Goal: Task Accomplishment & Management: Use online tool/utility

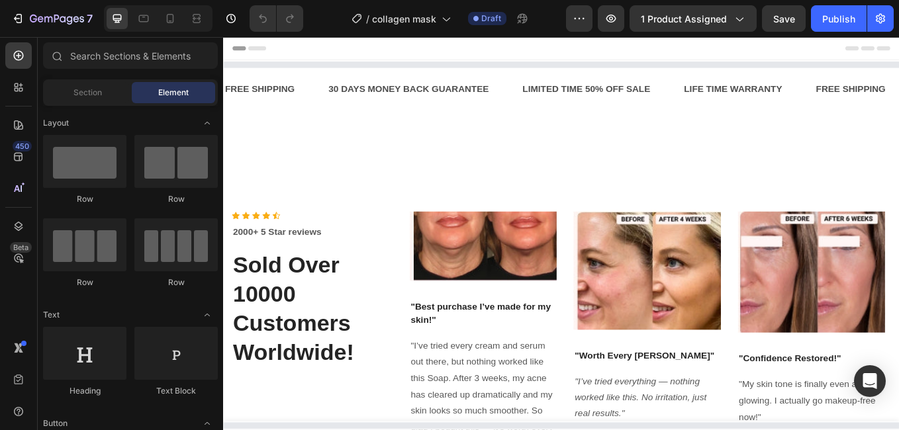
drag, startPoint x: 558, startPoint y: 64, endPoint x: 528, endPoint y: 154, distance: 94.9
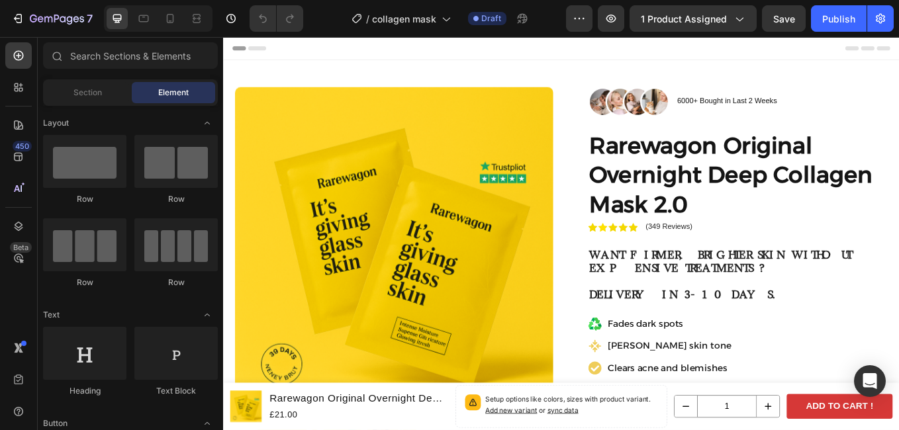
click at [124, 29] on div at bounding box center [158, 18] width 109 height 26
click at [150, 20] on icon at bounding box center [143, 18] width 13 height 13
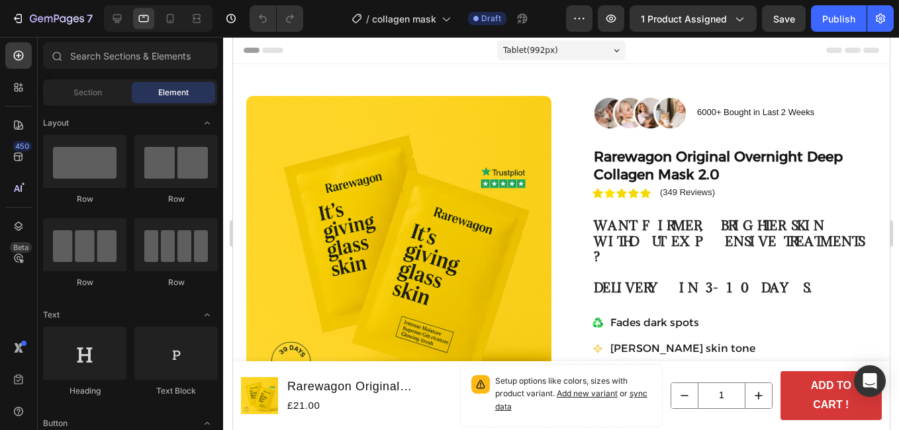
click at [184, 19] on div at bounding box center [158, 18] width 109 height 26
click at [556, 60] on div "Tablet ( 992 px)" at bounding box center [561, 50] width 128 height 20
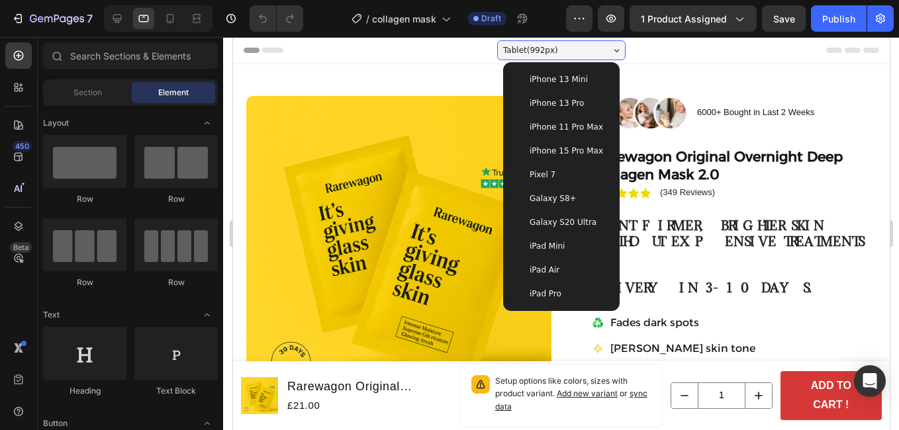
click at [568, 153] on span "iPhone 15 Pro Max" at bounding box center [565, 150] width 73 height 13
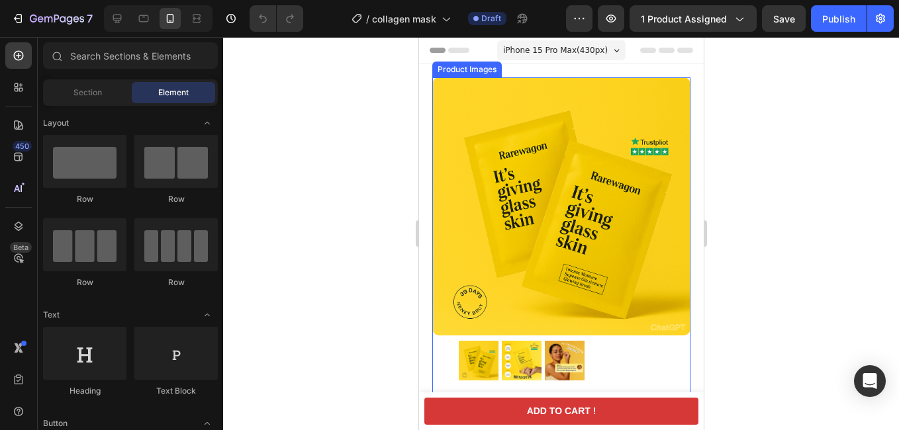
scroll to position [132, 0]
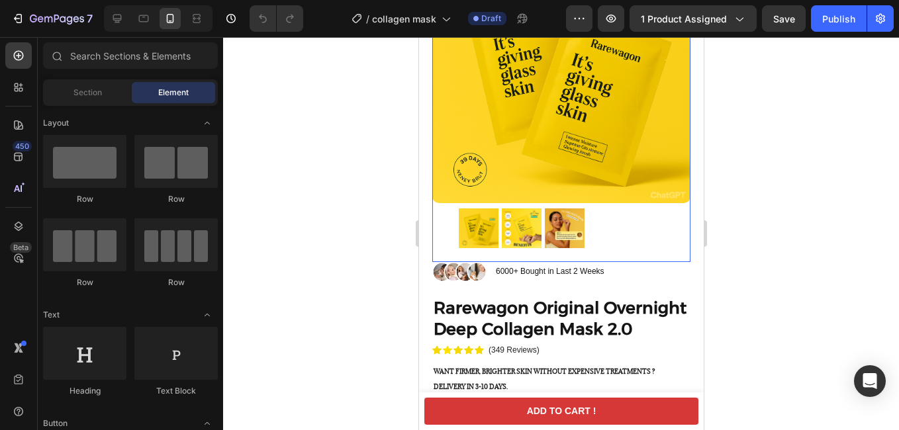
click at [665, 184] on img at bounding box center [561, 74] width 258 height 258
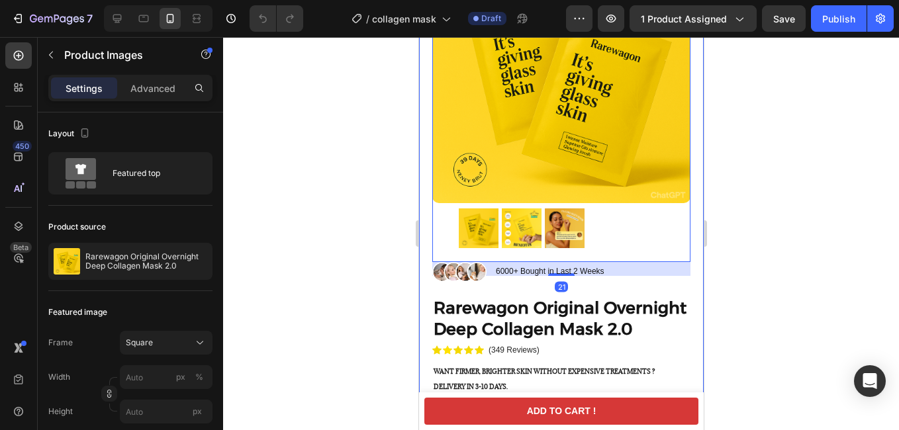
scroll to position [0, 0]
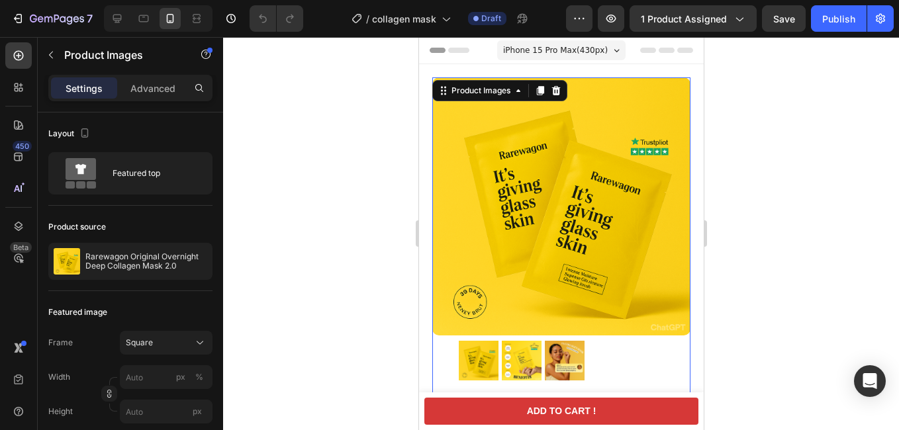
click at [740, 207] on div at bounding box center [561, 233] width 676 height 393
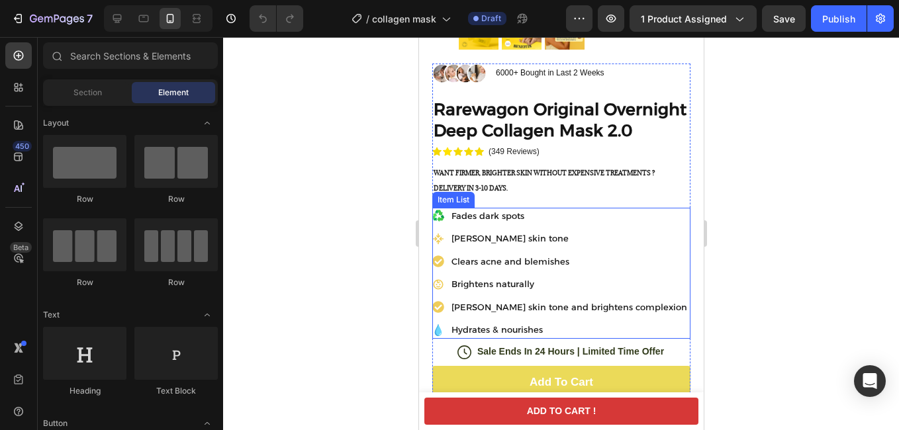
scroll to position [530, 0]
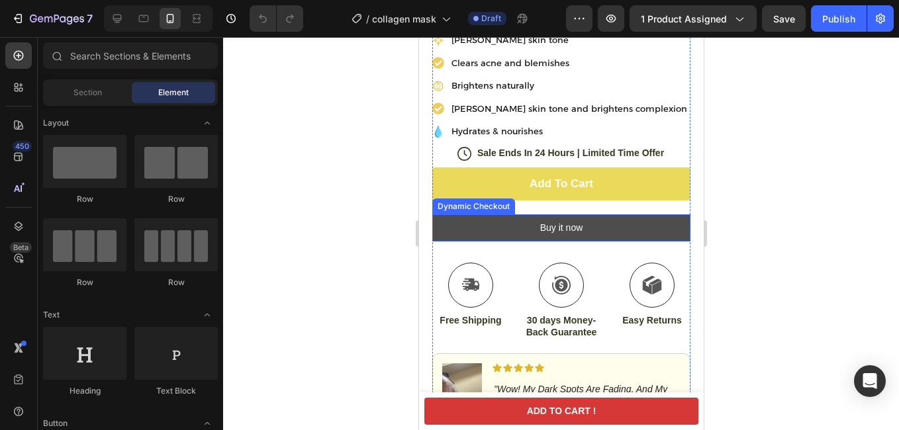
click at [647, 240] on button "Buy it now" at bounding box center [561, 228] width 258 height 27
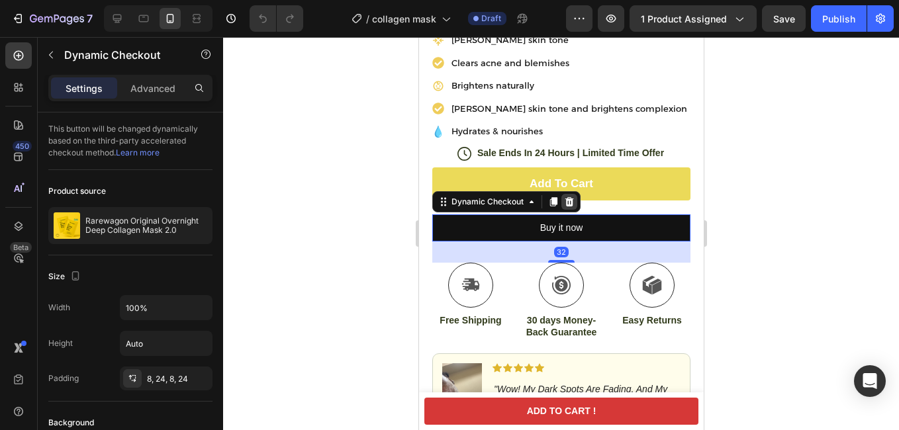
click at [573, 210] on div at bounding box center [569, 202] width 16 height 16
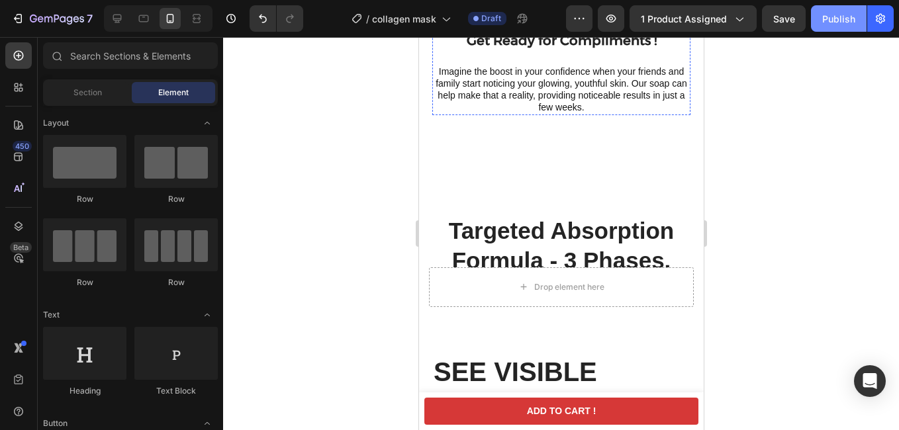
scroll to position [3838, 0]
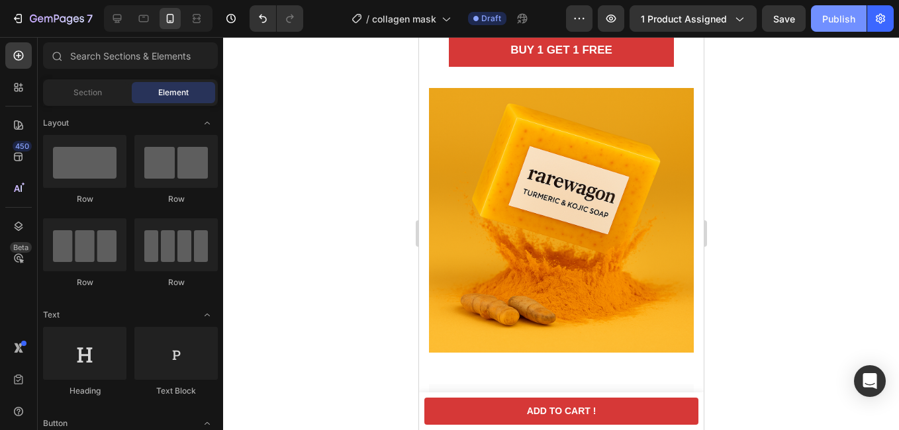
click at [839, 19] on div "Publish" at bounding box center [838, 19] width 33 height 14
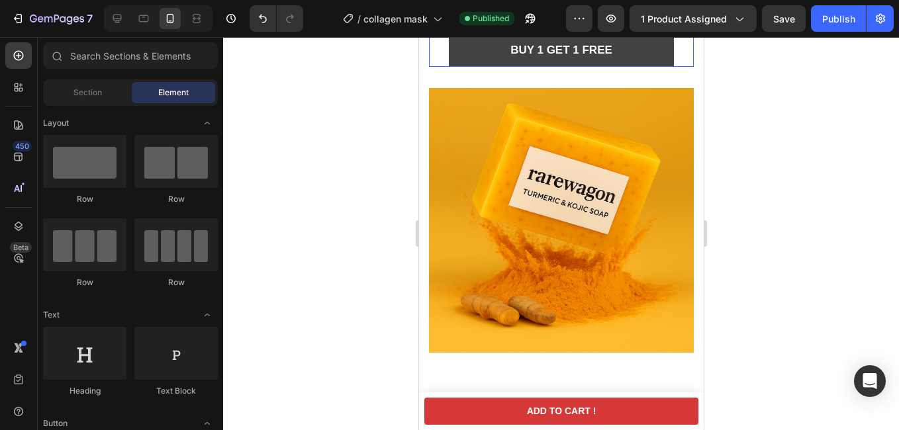
click at [630, 67] on button "BUY 1 GET 1 FREE" at bounding box center [560, 50] width 225 height 33
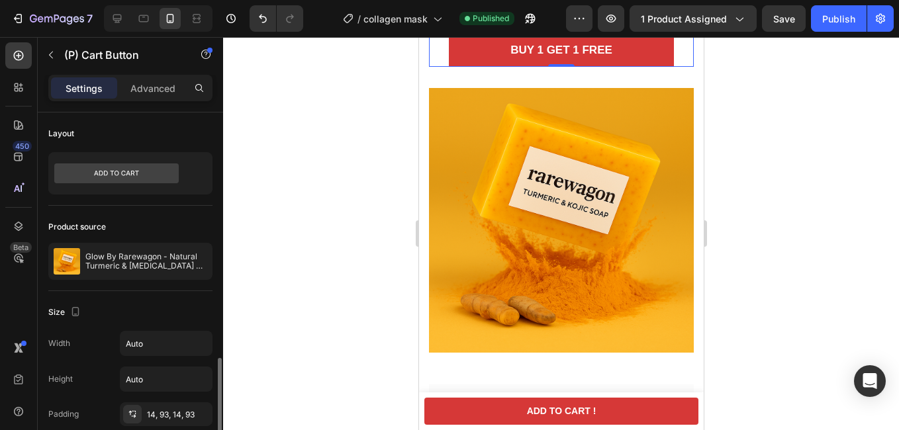
scroll to position [199, 0]
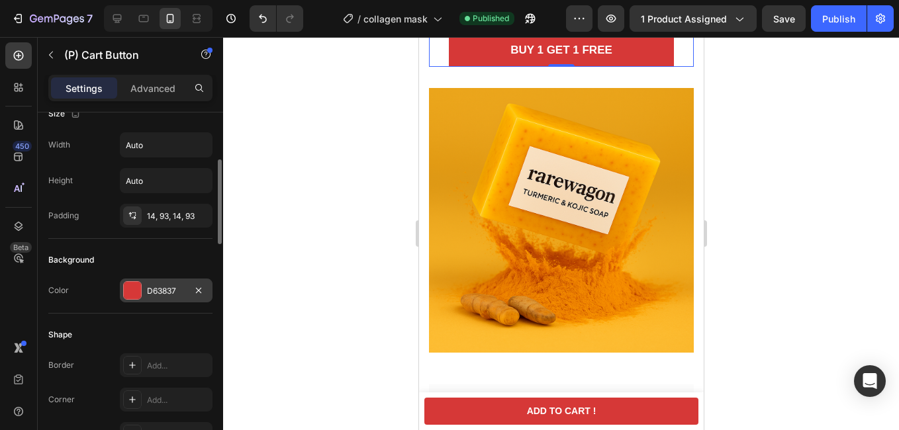
click at [133, 301] on div "D63837" at bounding box center [166, 291] width 93 height 24
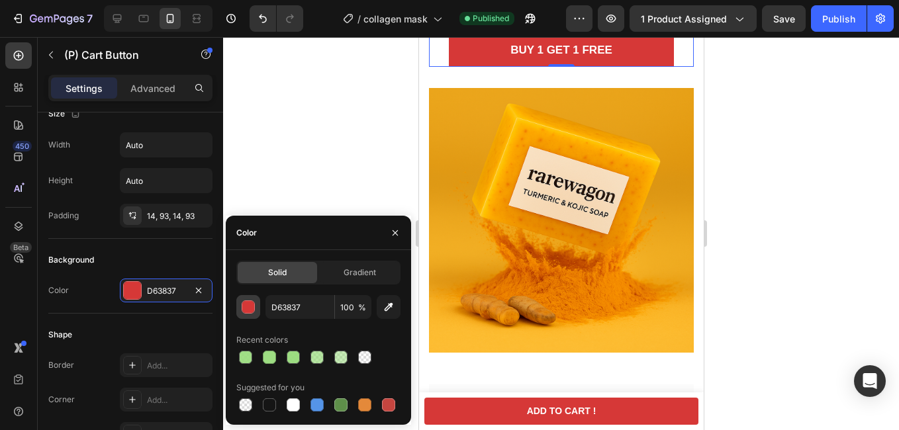
click at [257, 310] on button "button" at bounding box center [248, 307] width 24 height 24
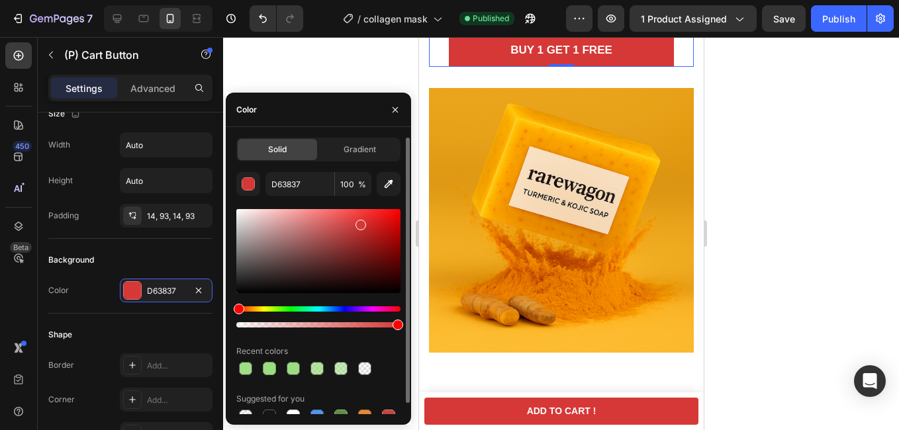
click at [265, 305] on div at bounding box center [318, 269] width 164 height 124
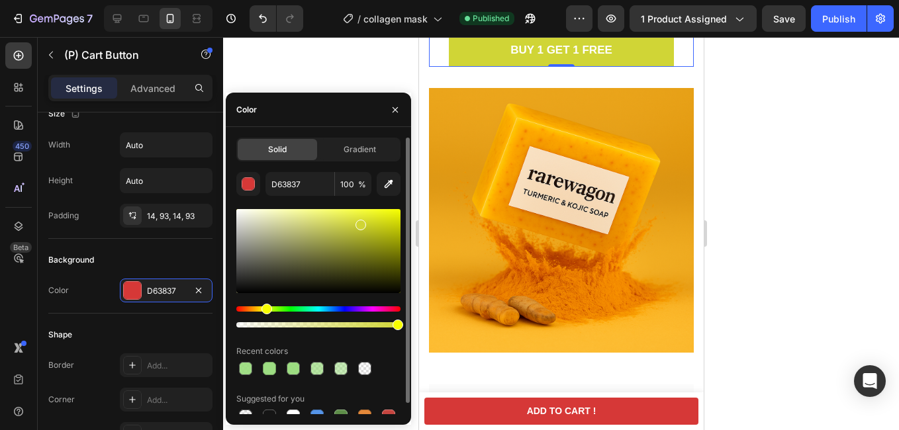
click at [265, 311] on div "Hue" at bounding box center [318, 309] width 164 height 5
click at [258, 315] on div at bounding box center [318, 317] width 164 height 21
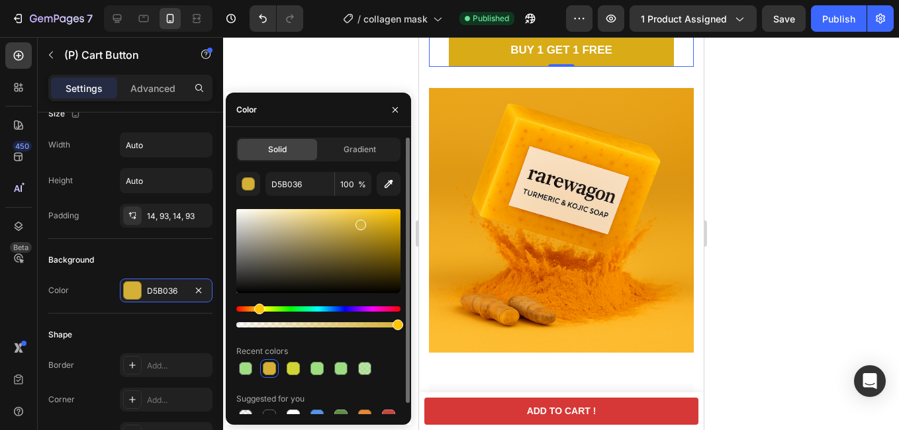
click at [384, 221] on div at bounding box center [318, 251] width 164 height 84
click at [384, 220] on div at bounding box center [384, 224] width 11 height 11
type input "DBAD18"
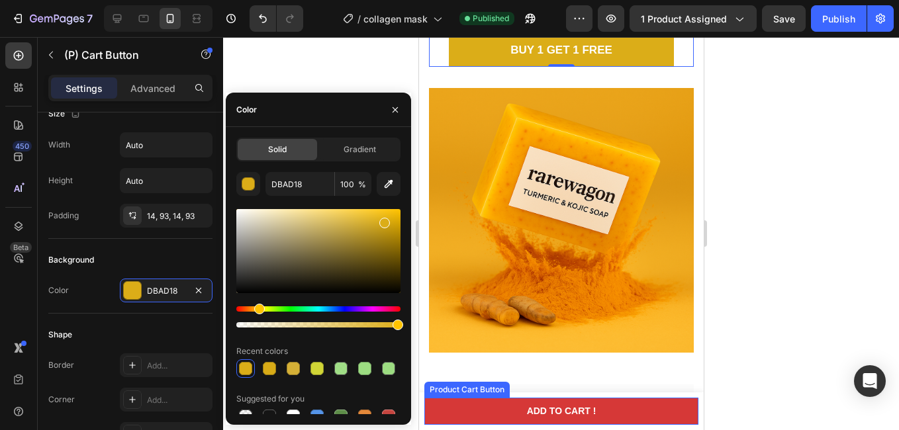
click at [484, 407] on button "ADD TO CART !" at bounding box center [561, 411] width 274 height 27
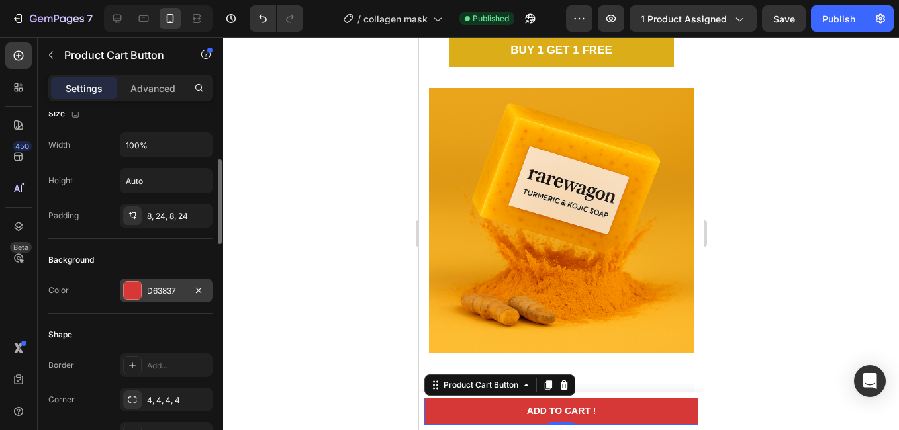
click at [128, 296] on div at bounding box center [132, 290] width 17 height 17
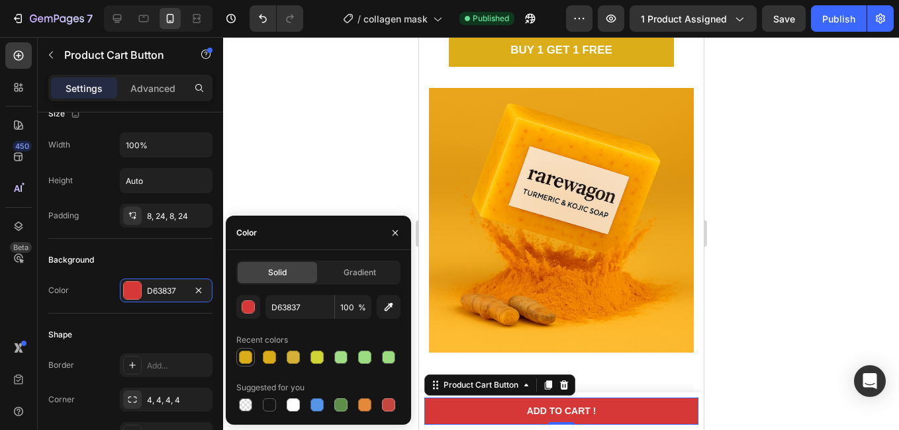
drag, startPoint x: 248, startPoint y: 359, endPoint x: 131, endPoint y: 313, distance: 125.8
click at [248, 359] on div at bounding box center [245, 357] width 13 height 13
type input "DBAD18"
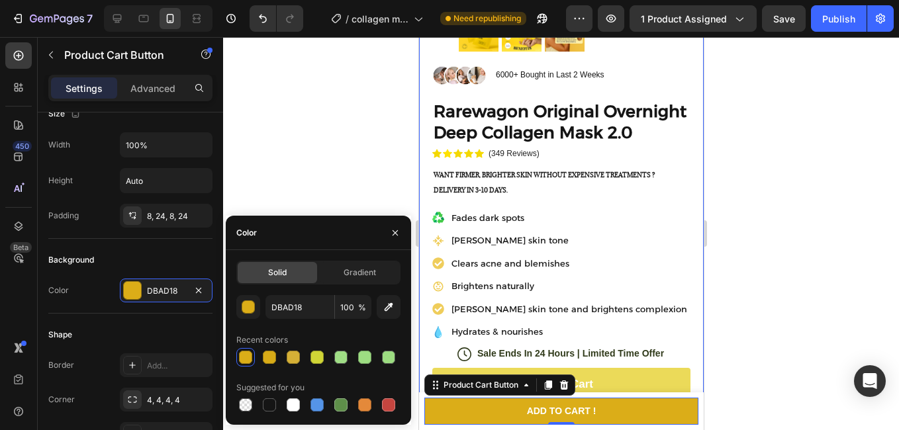
scroll to position [528, 0]
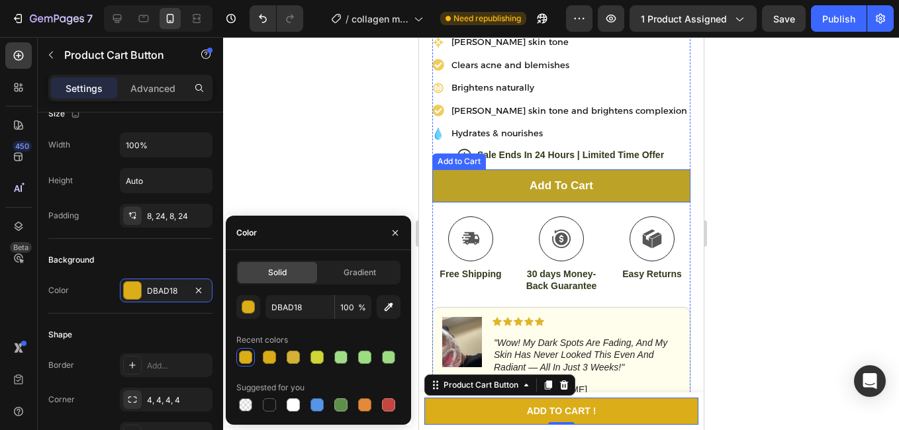
click at [623, 203] on button "Add to cart" at bounding box center [561, 186] width 258 height 33
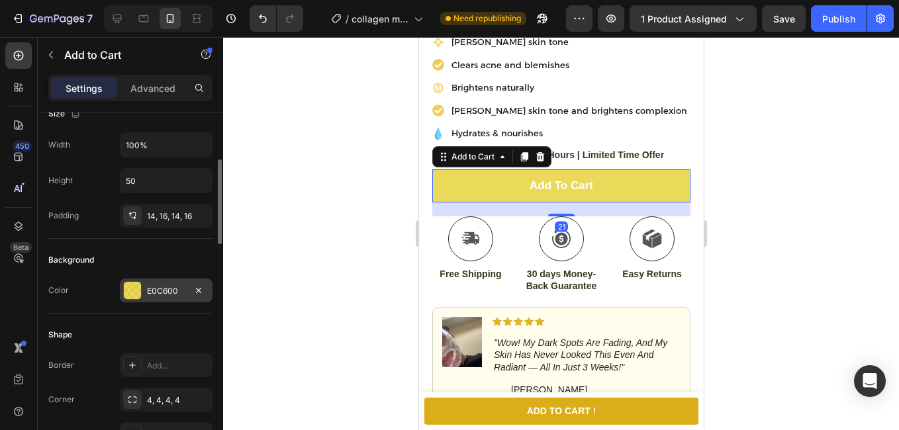
click at [129, 292] on div at bounding box center [132, 290] width 17 height 17
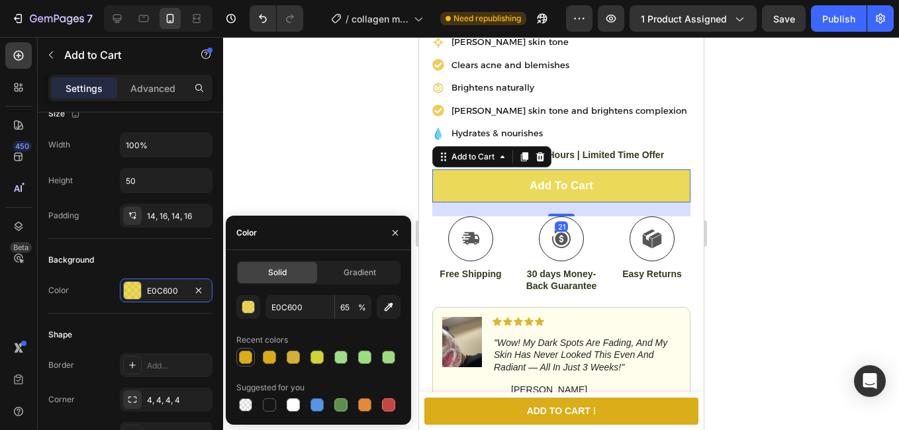
click at [245, 354] on div at bounding box center [245, 357] width 13 height 13
click at [317, 183] on div at bounding box center [561, 233] width 676 height 393
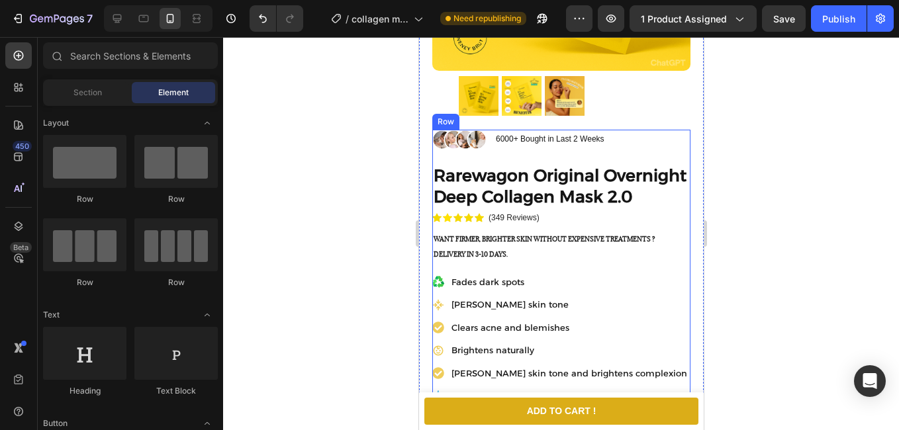
scroll to position [331, 0]
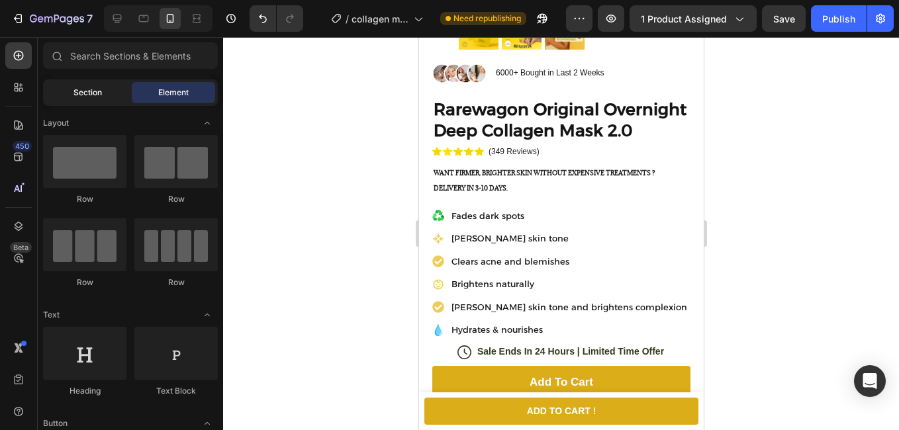
click at [94, 86] on div "Section" at bounding box center [87, 92] width 83 height 21
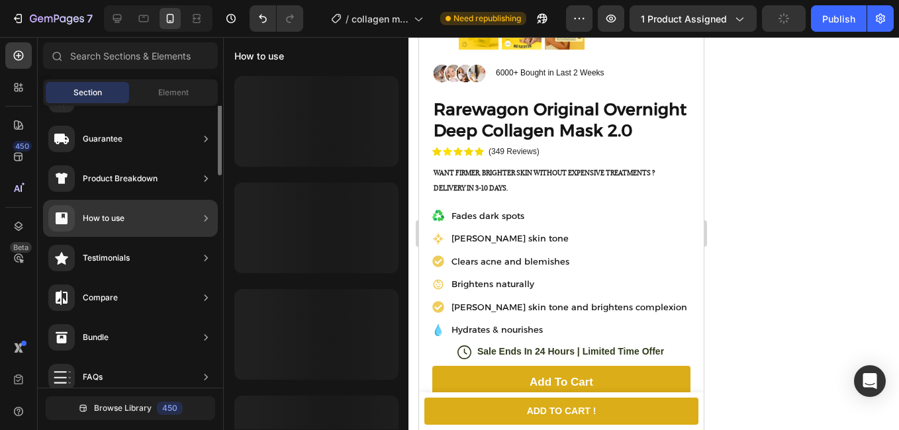
scroll to position [89, 0]
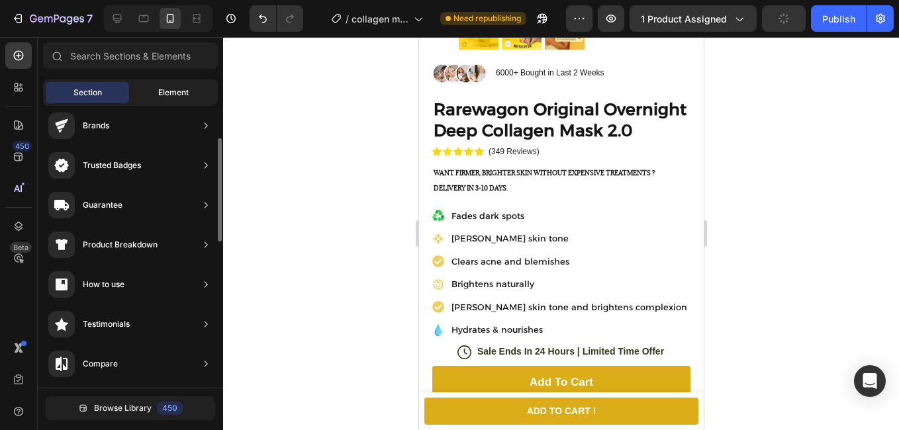
click at [158, 98] on span "Element" at bounding box center [173, 93] width 30 height 12
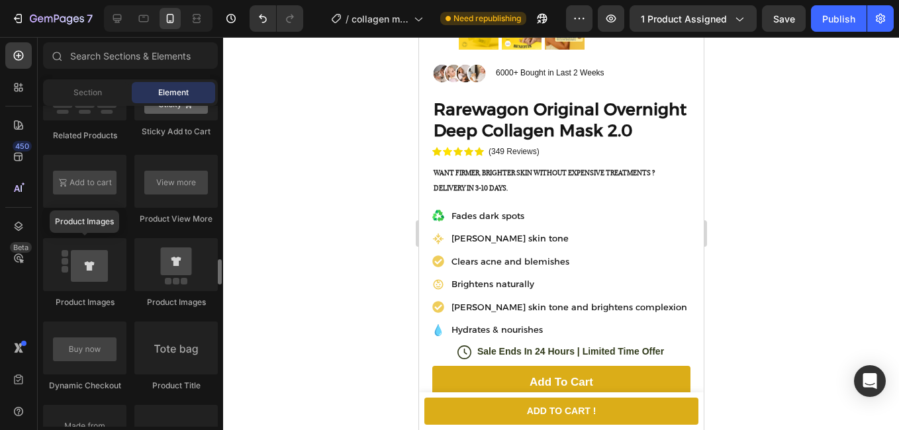
scroll to position [2119, 0]
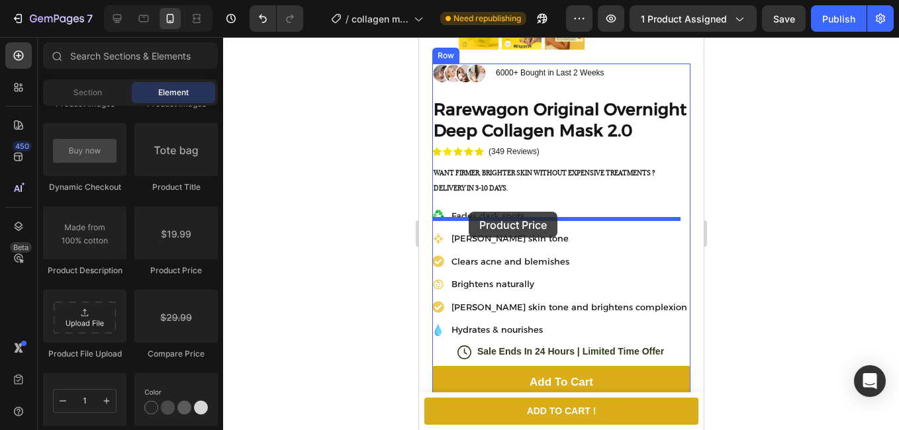
drag, startPoint x: 591, startPoint y: 279, endPoint x: 468, endPoint y: 212, distance: 140.5
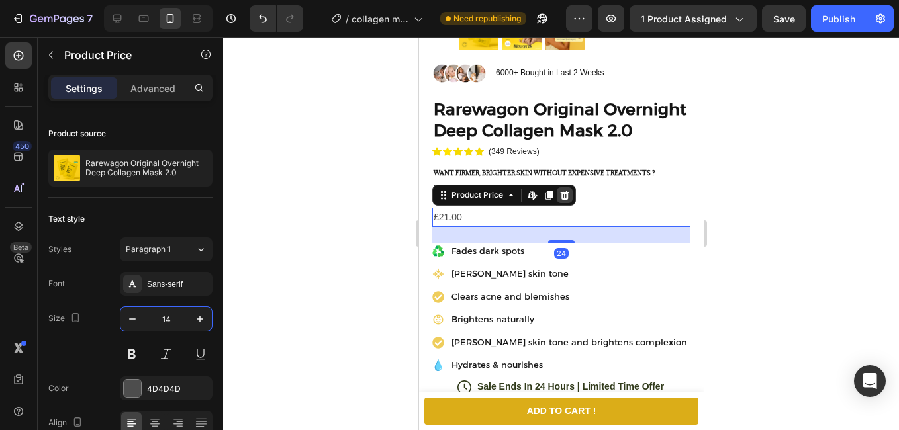
click at [564, 200] on icon at bounding box center [564, 195] width 9 height 9
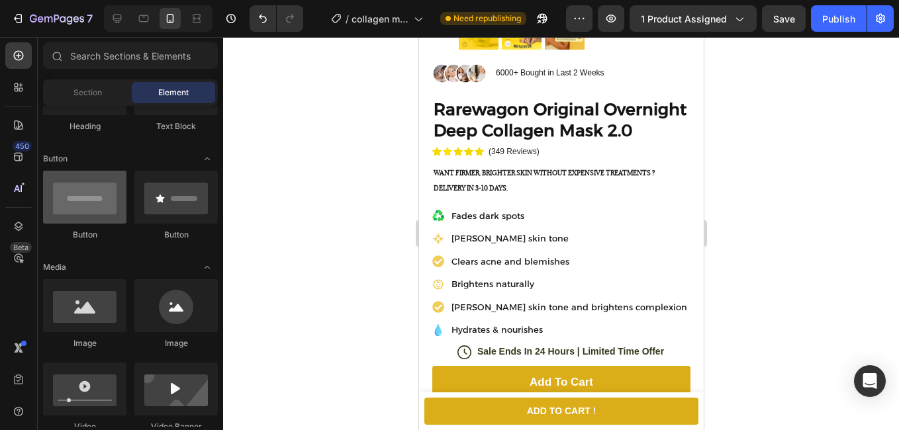
scroll to position [0, 0]
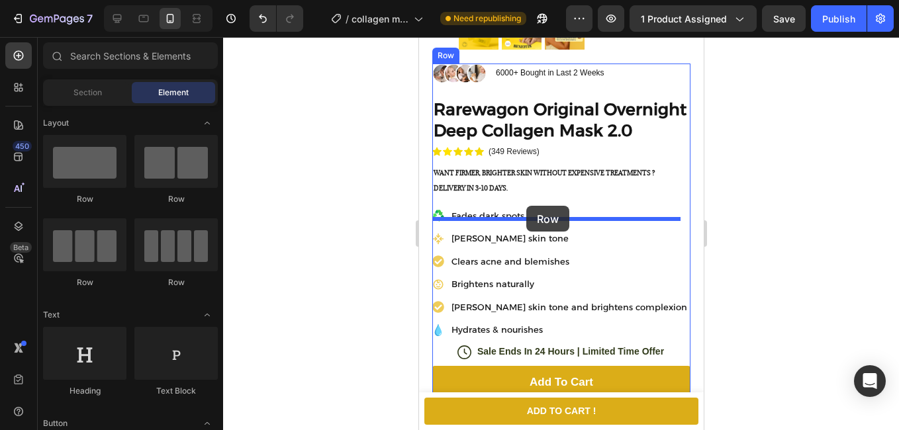
drag, startPoint x: 533, startPoint y: 294, endPoint x: 526, endPoint y: 206, distance: 88.4
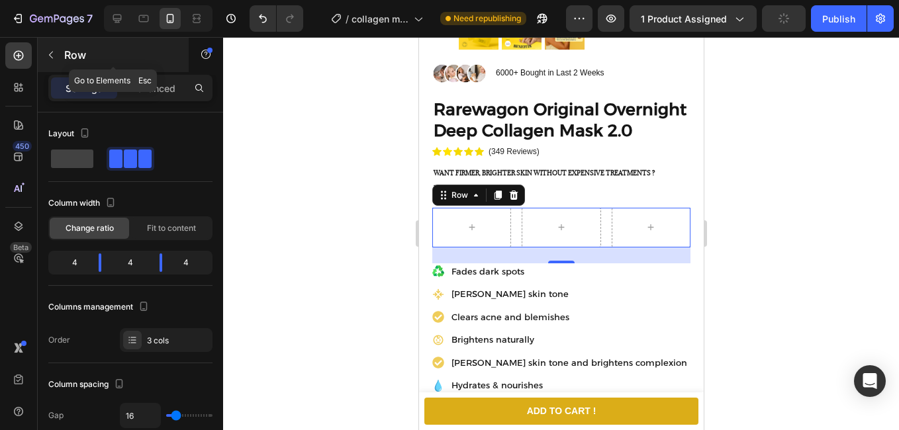
click at [65, 61] on p "Row" at bounding box center [120, 55] width 113 height 16
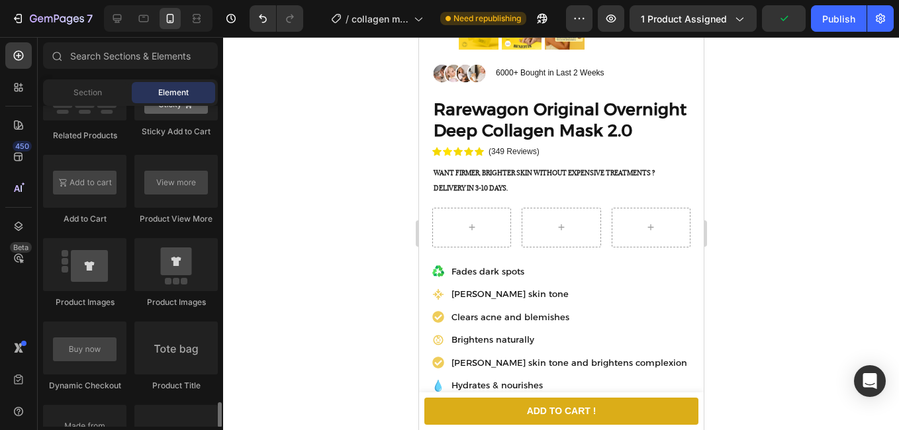
scroll to position [2053, 0]
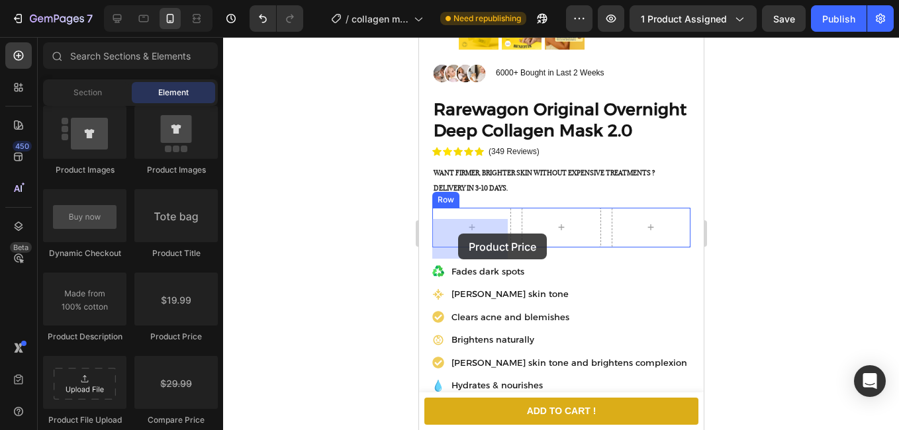
drag, startPoint x: 663, startPoint y: 318, endPoint x: 458, endPoint y: 234, distance: 222.4
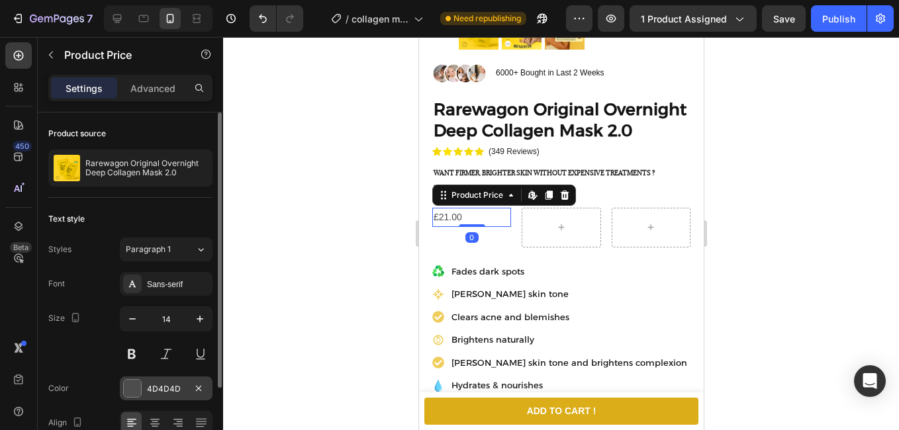
click at [132, 377] on div "4D4D4D" at bounding box center [166, 389] width 93 height 24
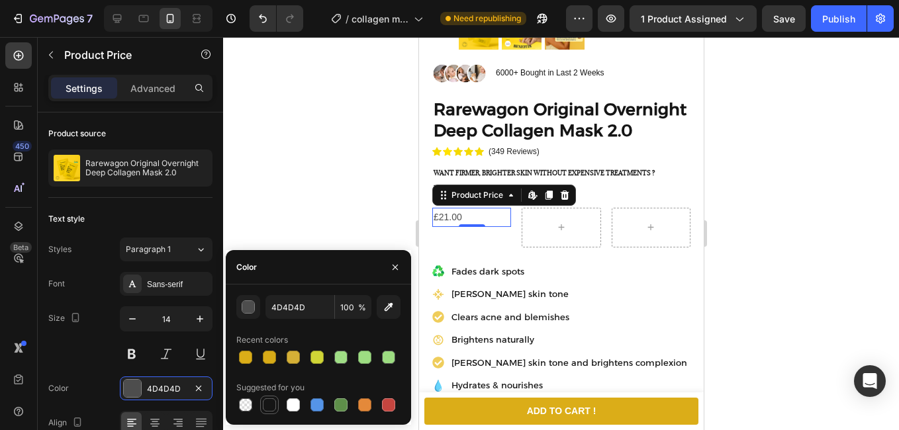
click at [269, 404] on div at bounding box center [269, 405] width 13 height 13
type input "151515"
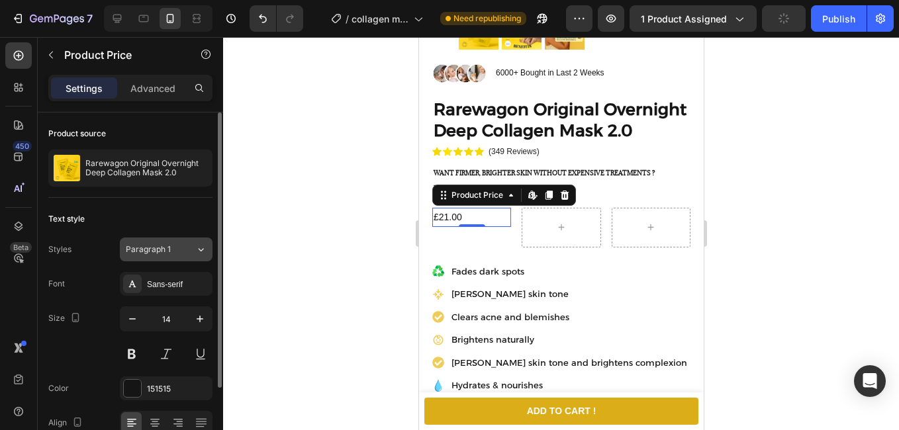
click at [145, 258] on button "Paragraph 1" at bounding box center [166, 250] width 93 height 24
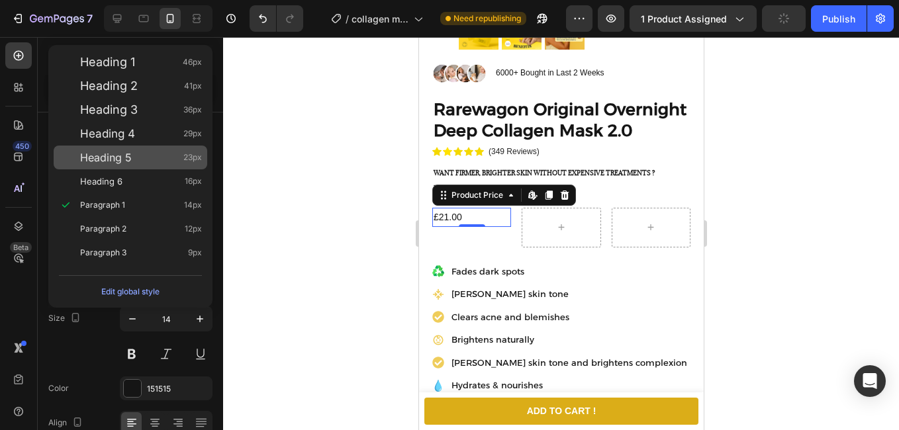
click at [109, 150] on div "Heading 5 23px" at bounding box center [131, 158] width 154 height 24
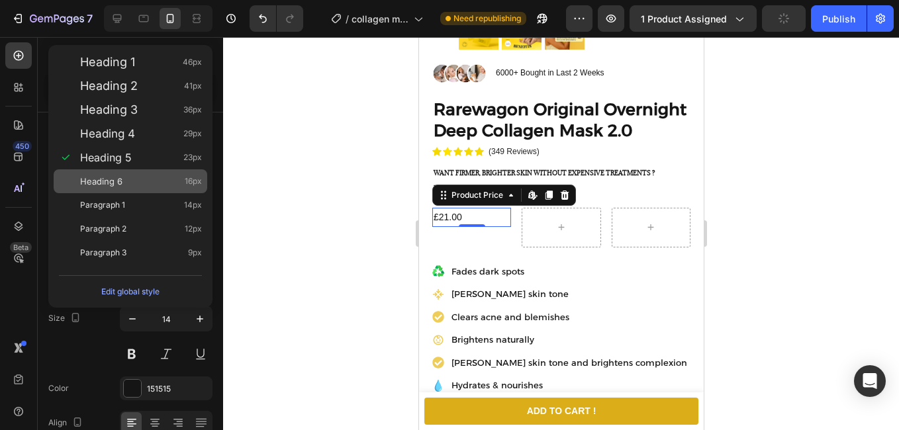
type input "23"
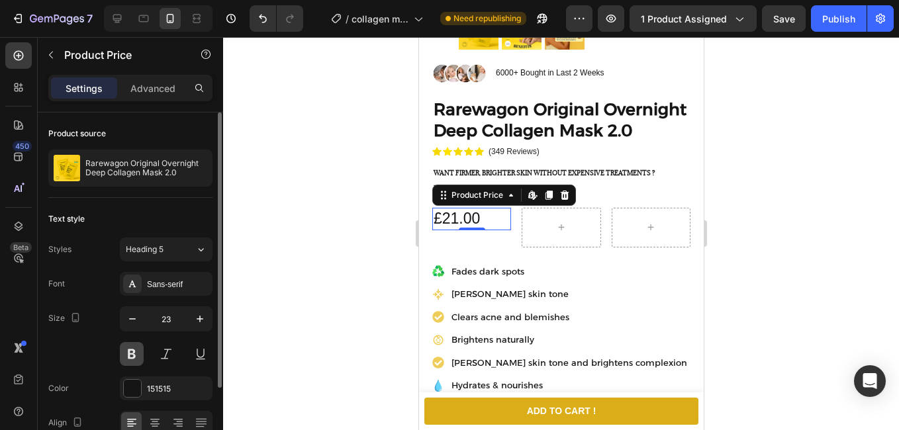
click at [134, 358] on button at bounding box center [132, 354] width 24 height 24
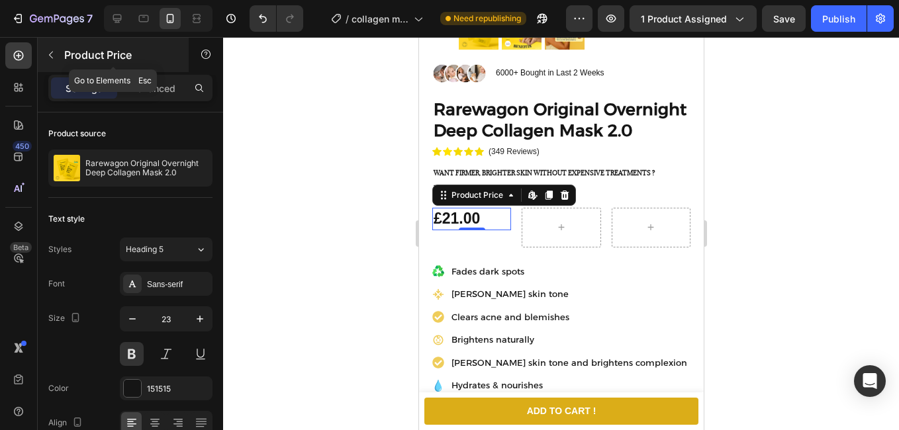
click at [46, 45] on button "button" at bounding box center [50, 54] width 21 height 21
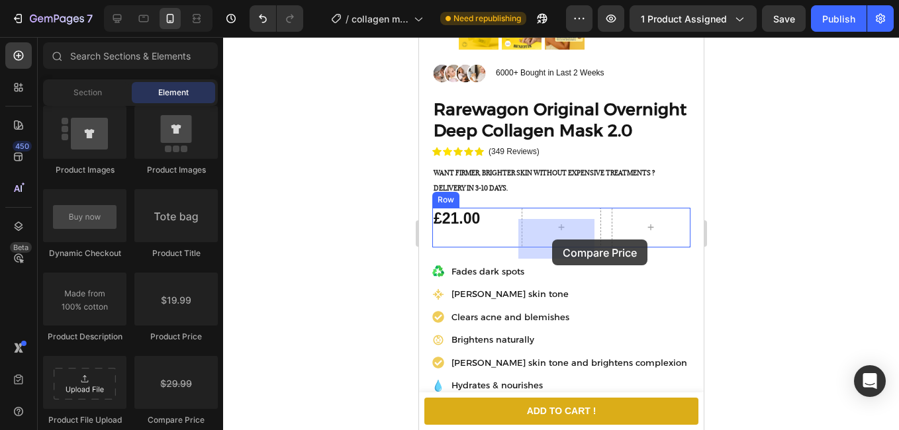
drag, startPoint x: 602, startPoint y: 417, endPoint x: 529, endPoint y: 246, distance: 185.7
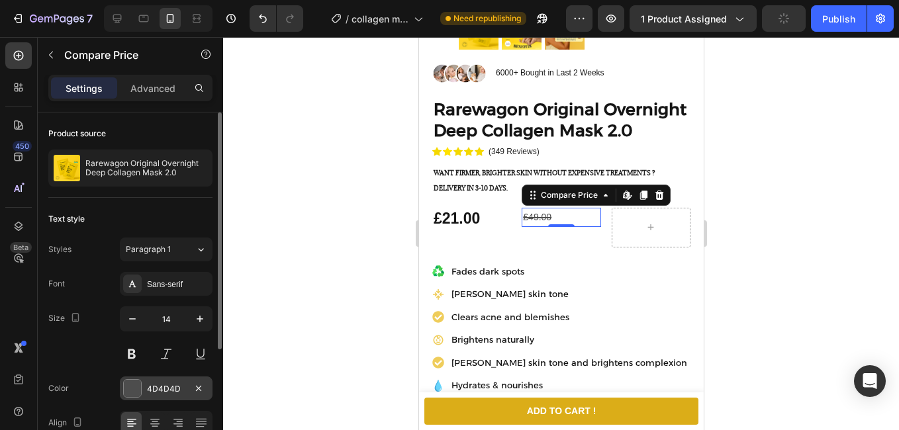
click at [128, 391] on div at bounding box center [132, 388] width 17 height 17
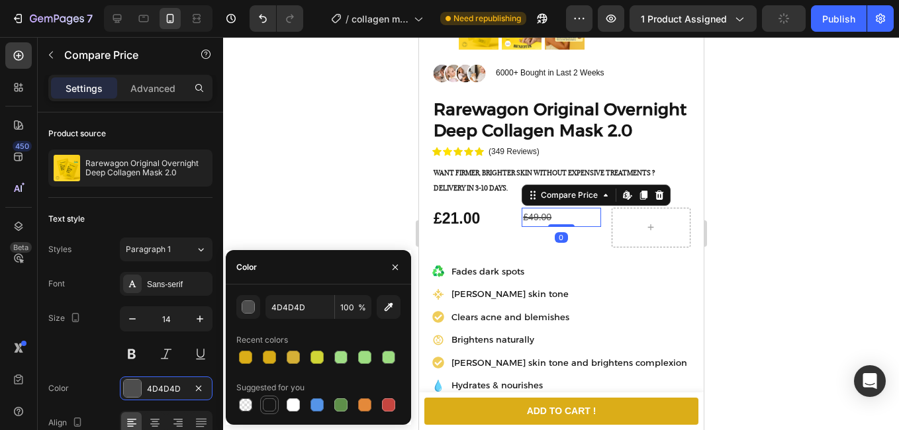
click at [271, 399] on div at bounding box center [269, 405] width 13 height 13
type input "151515"
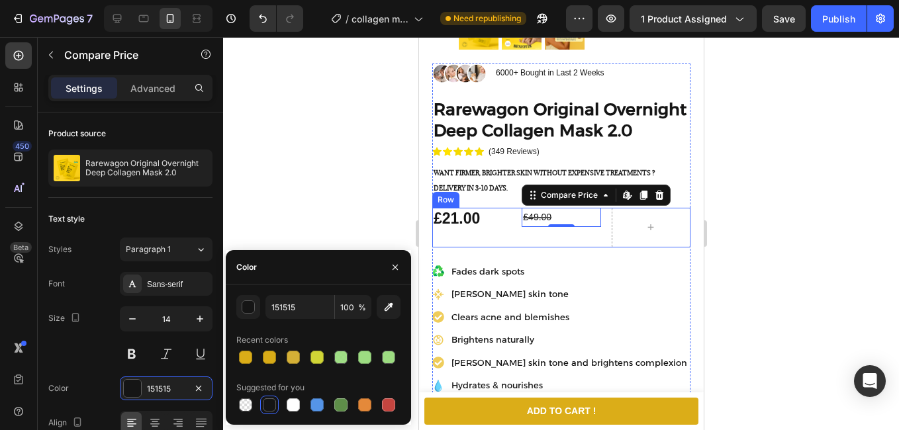
click at [513, 245] on div "£21.00 Product Price Product Price £49.00 Compare Price Edit content in Shopify…" at bounding box center [561, 228] width 258 height 40
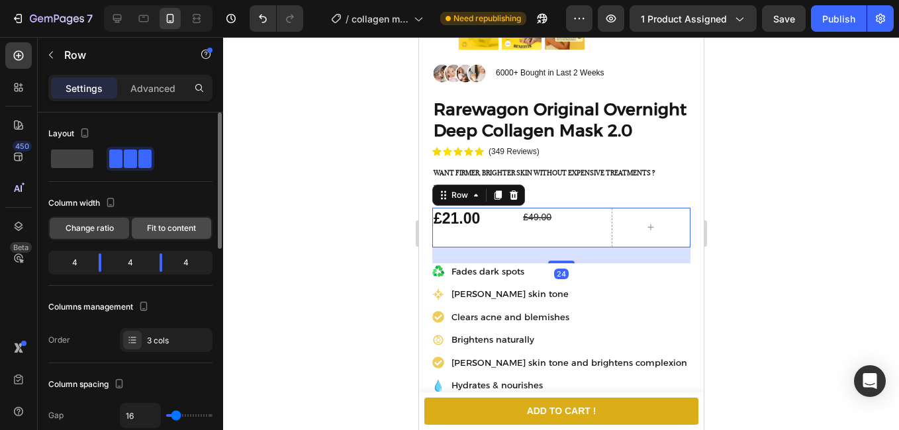
click at [173, 222] on div "Fit to content" at bounding box center [171, 228] width 79 height 21
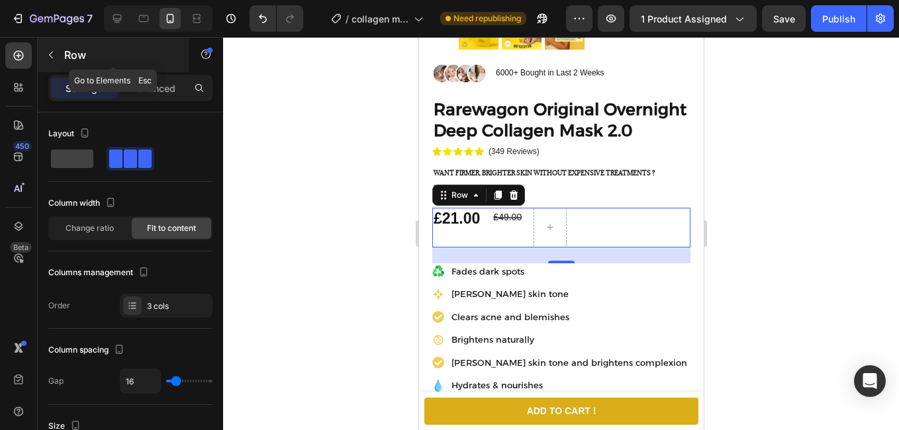
click at [44, 56] on button "button" at bounding box center [50, 54] width 21 height 21
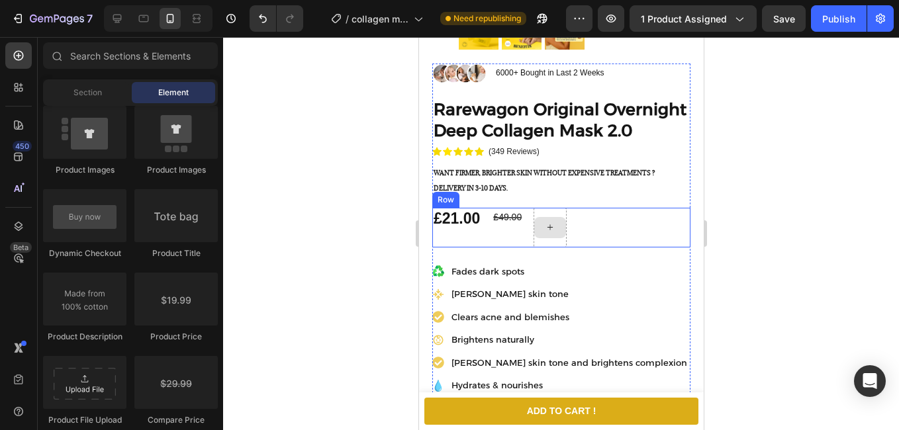
click at [554, 248] on div at bounding box center [549, 228] width 33 height 40
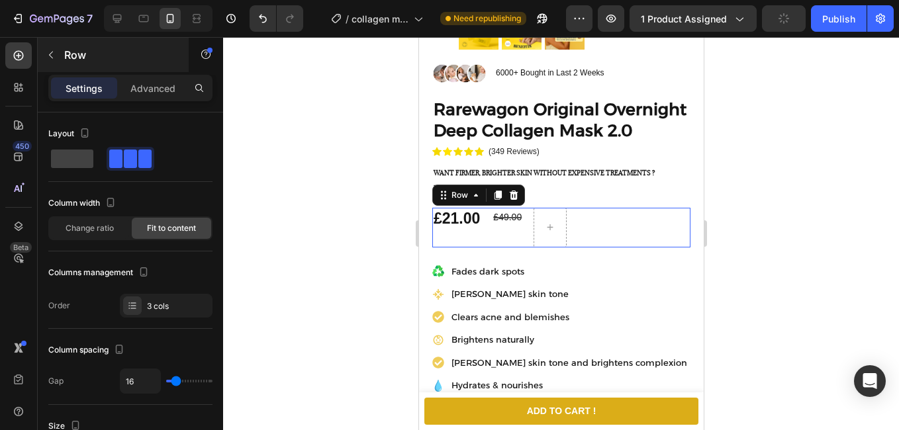
click at [56, 59] on button "button" at bounding box center [50, 54] width 21 height 21
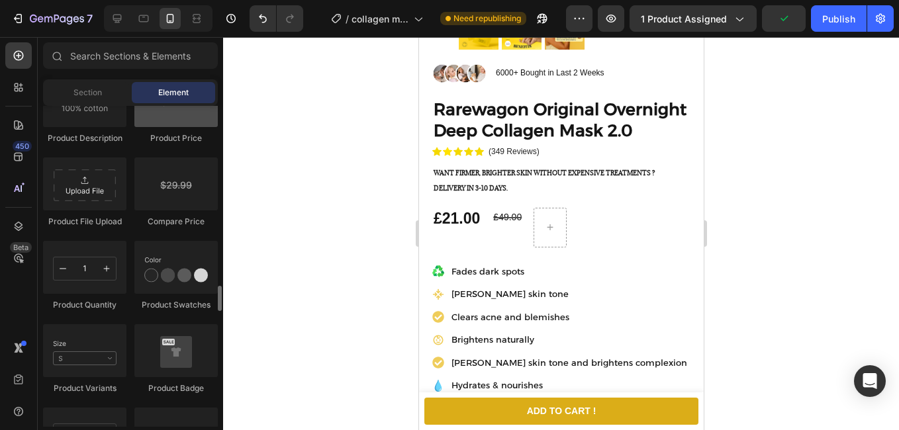
scroll to position [2384, 0]
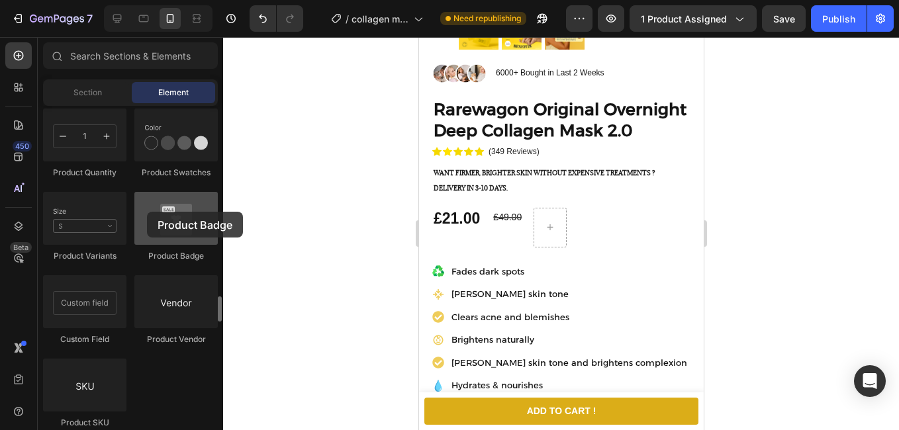
drag, startPoint x: 156, startPoint y: 246, endPoint x: 147, endPoint y: 212, distance: 35.7
click at [147, 212] on div "Product Badge" at bounding box center [175, 227] width 83 height 70
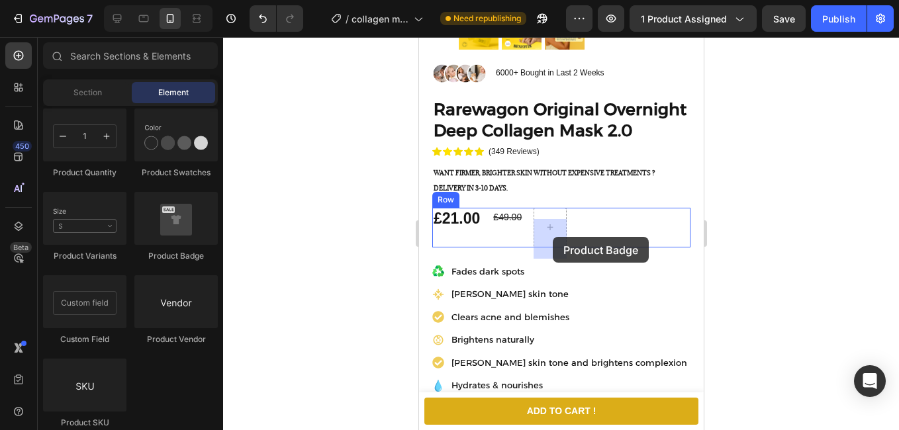
drag, startPoint x: 573, startPoint y: 254, endPoint x: 600, endPoint y: 244, distance: 28.7
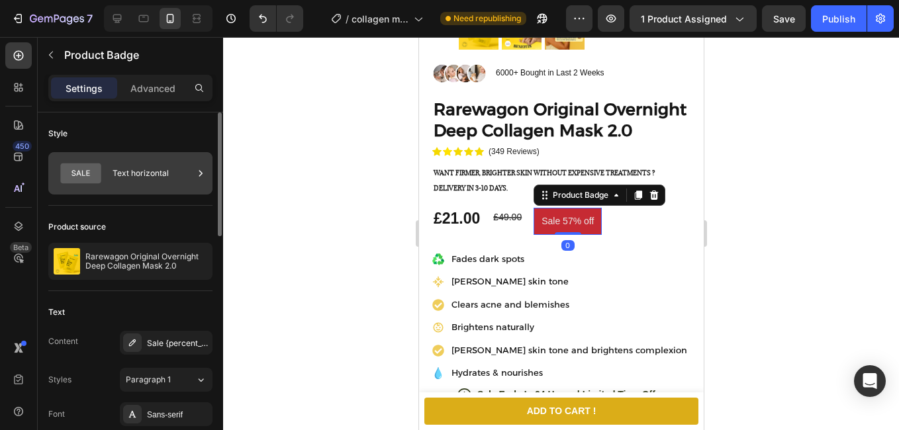
click at [107, 168] on icon at bounding box center [80, 173] width 53 height 30
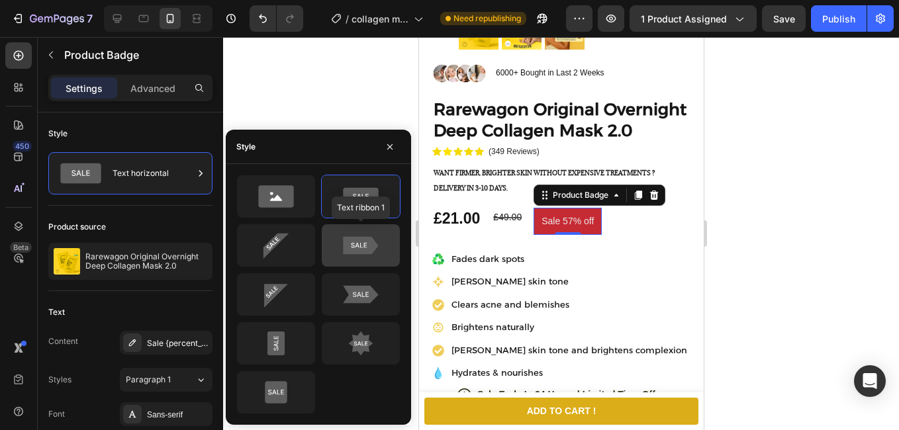
click at [336, 256] on icon at bounding box center [361, 245] width 62 height 26
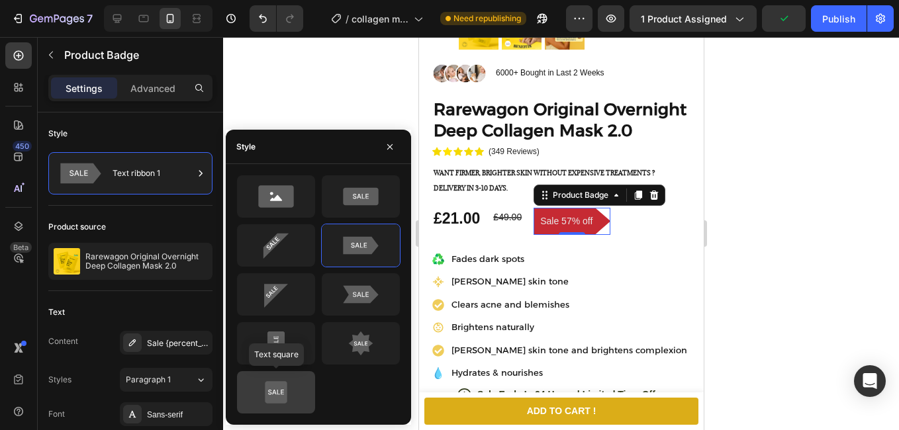
click at [283, 383] on icon at bounding box center [276, 392] width 22 height 22
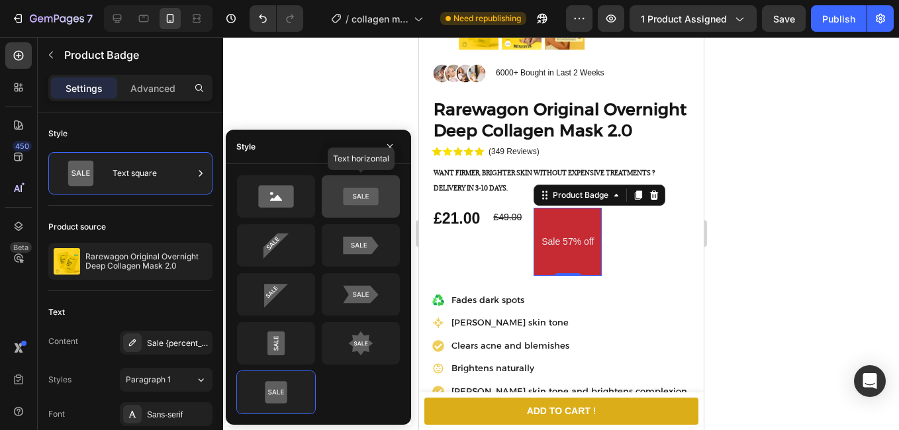
click at [380, 208] on icon at bounding box center [361, 196] width 62 height 26
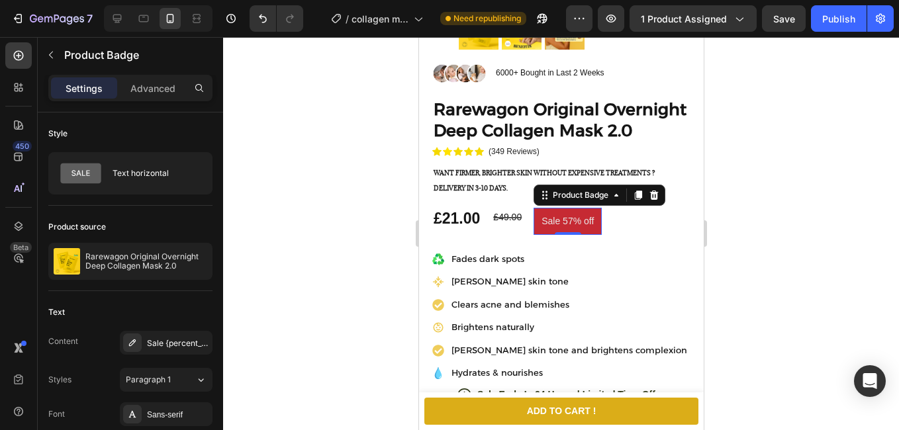
click at [591, 235] on pre "Sale 57% off" at bounding box center [567, 221] width 68 height 27
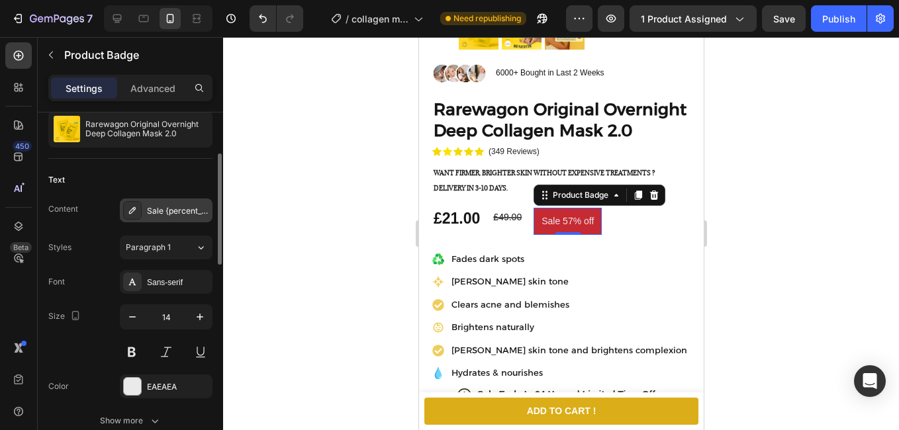
click at [185, 204] on div "Sale {percent_discount} off" at bounding box center [166, 211] width 93 height 24
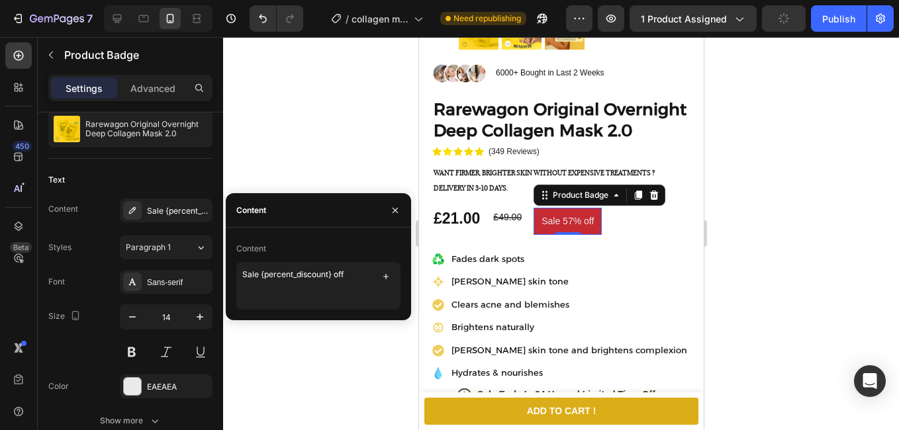
click at [293, 184] on div at bounding box center [561, 233] width 676 height 393
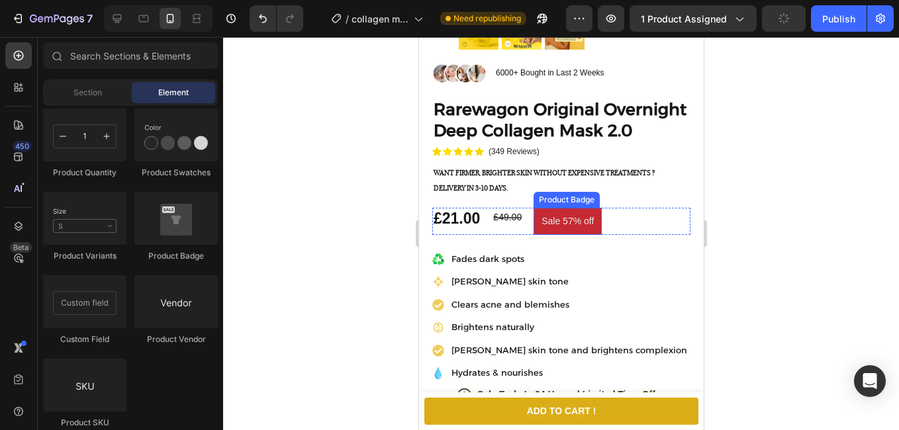
click at [556, 235] on pre "Sale 57% off" at bounding box center [567, 221] width 68 height 27
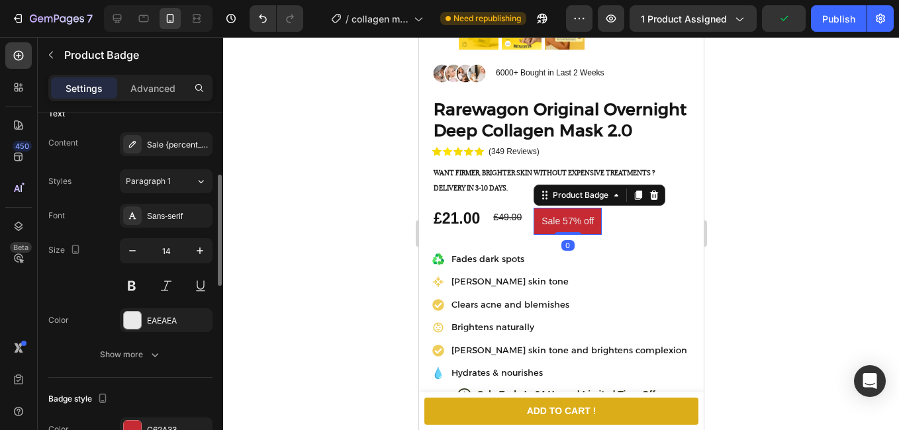
scroll to position [397, 0]
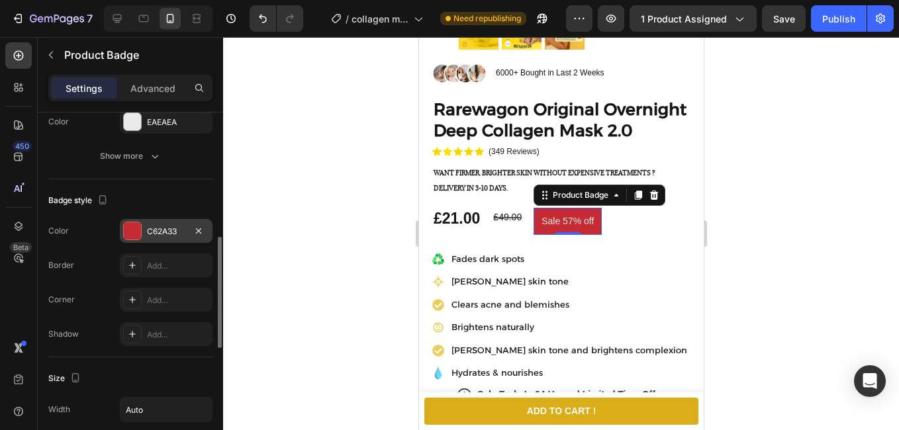
click at [134, 232] on div at bounding box center [132, 230] width 17 height 17
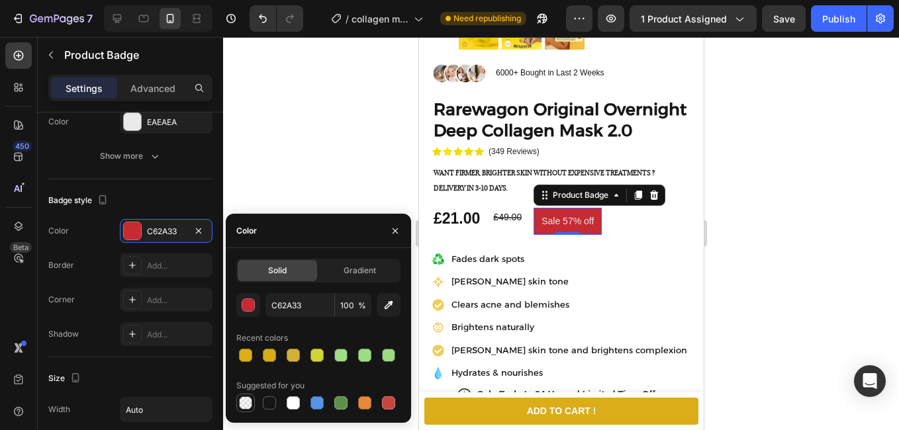
click at [244, 399] on div at bounding box center [245, 403] width 13 height 13
type input "000000"
type input "0"
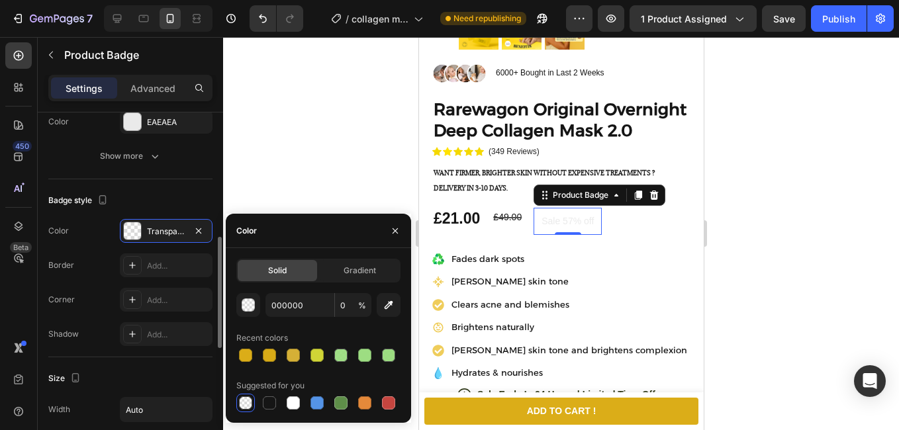
scroll to position [265, 0]
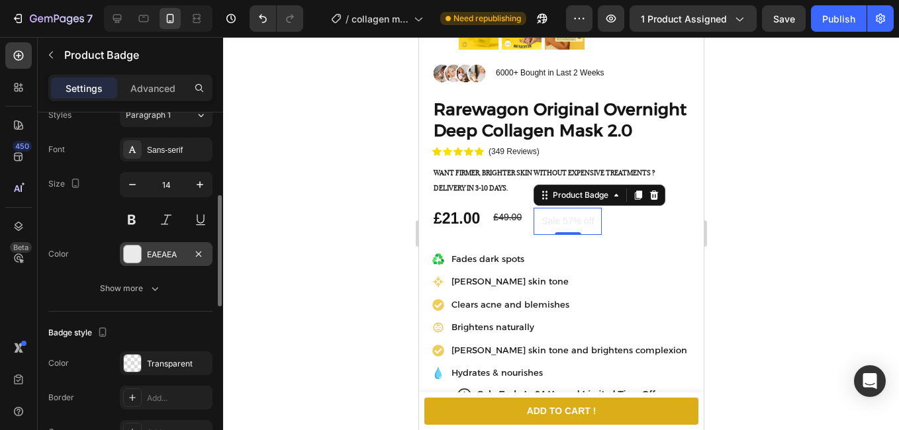
click at [136, 256] on div at bounding box center [132, 254] width 17 height 17
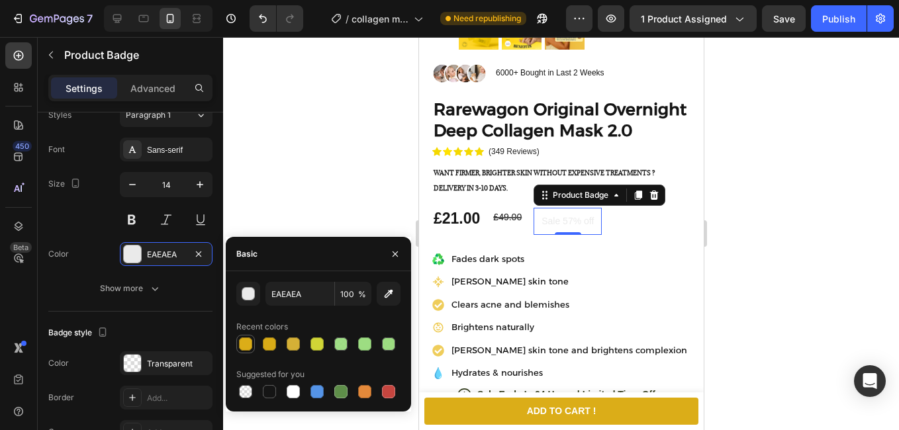
click at [237, 344] on div at bounding box center [245, 344] width 19 height 19
type input "DBAD18"
click at [134, 220] on button at bounding box center [132, 220] width 24 height 24
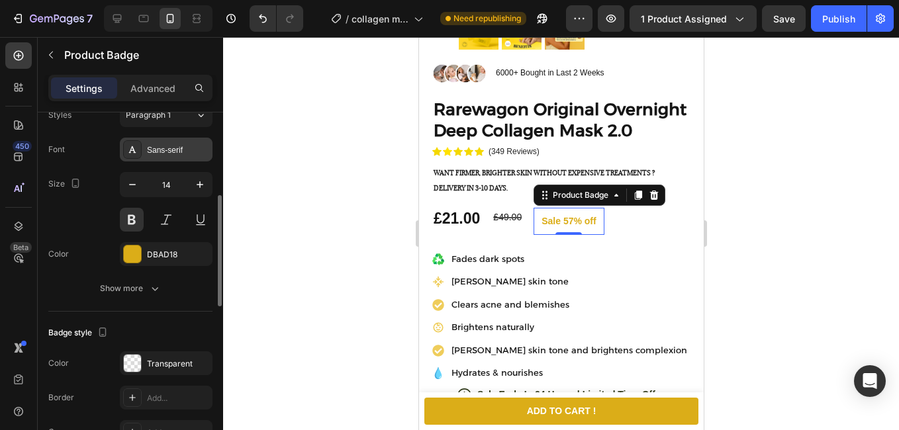
click at [158, 156] on div "Sans-serif" at bounding box center [166, 150] width 93 height 24
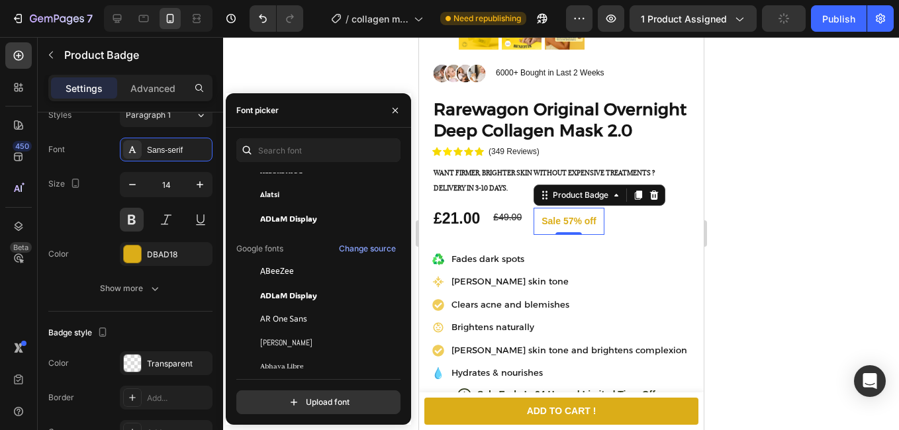
scroll to position [199, 0]
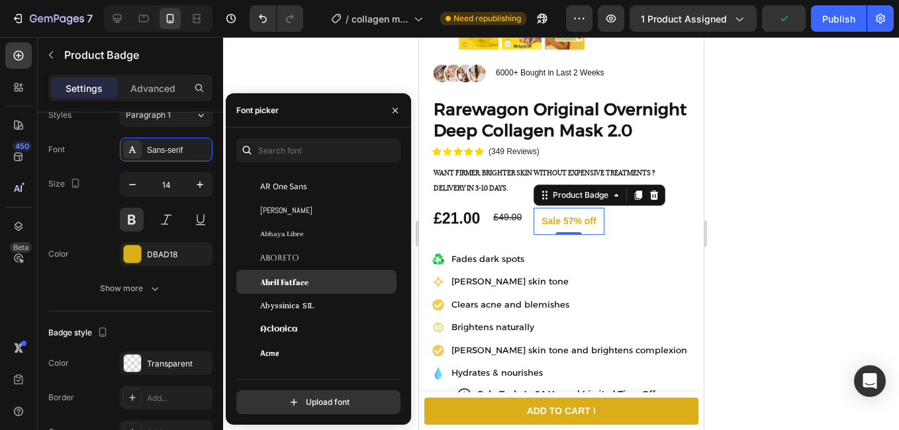
click at [295, 290] on div "Abril Fatface" at bounding box center [316, 282] width 160 height 24
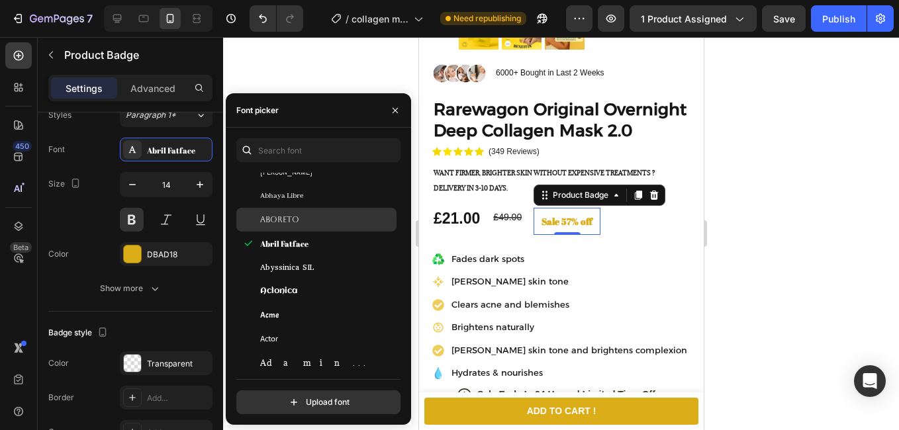
scroll to position [265, 0]
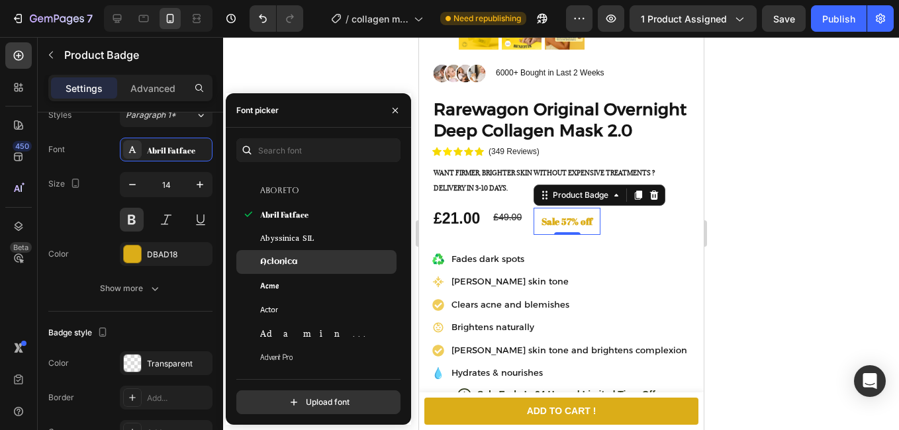
click at [303, 266] on div "Aclonica" at bounding box center [327, 262] width 134 height 12
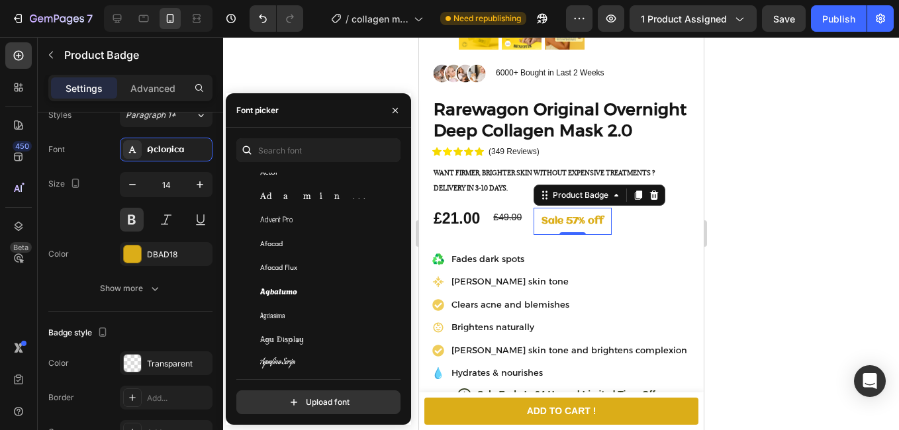
scroll to position [530, 0]
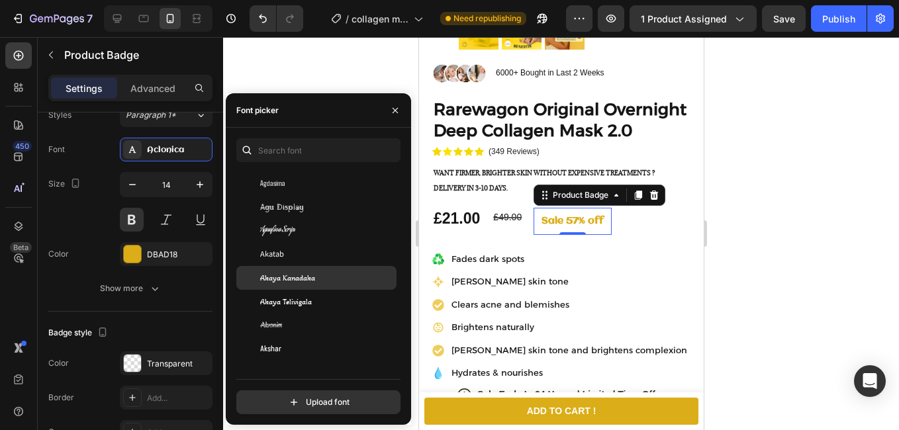
click at [306, 287] on div "Akaya Kanadaka" at bounding box center [316, 278] width 160 height 24
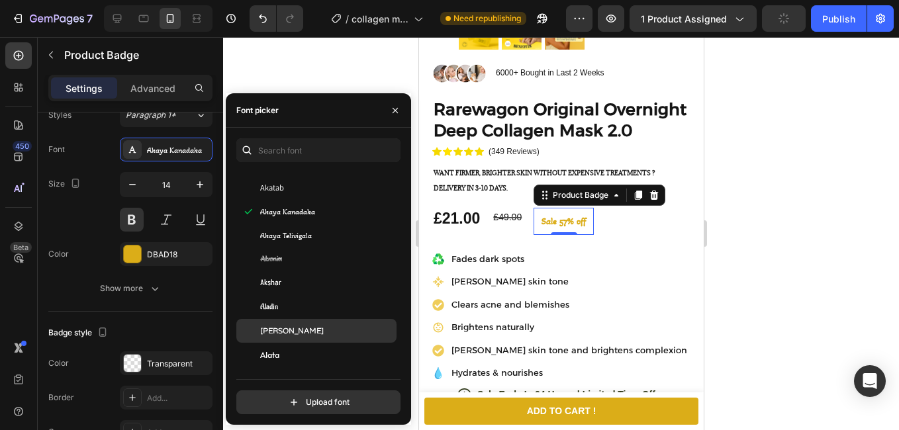
click at [315, 323] on div "[PERSON_NAME]" at bounding box center [316, 331] width 160 height 24
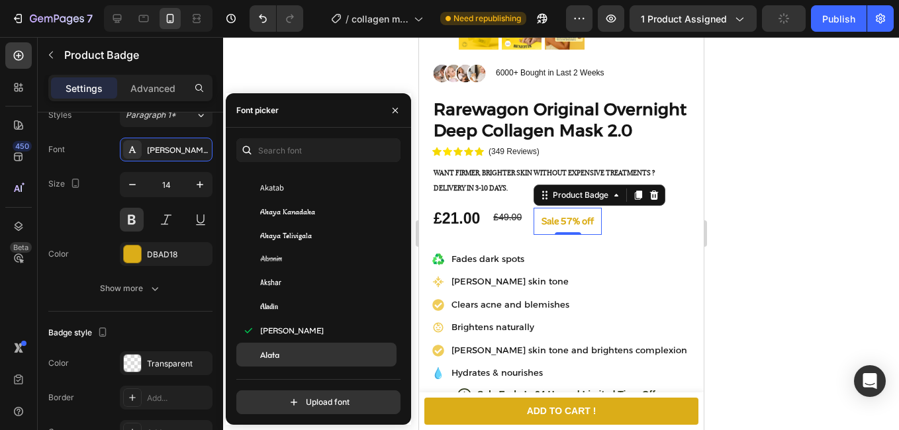
click at [271, 350] on span "Alata" at bounding box center [269, 355] width 19 height 12
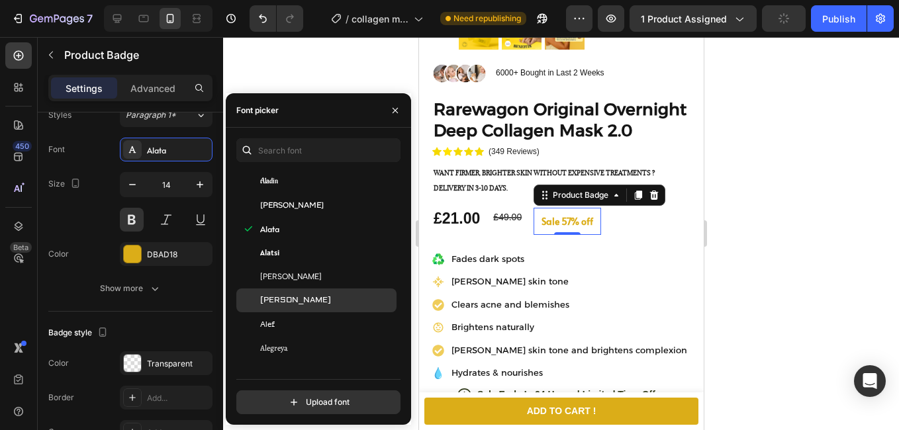
scroll to position [728, 0]
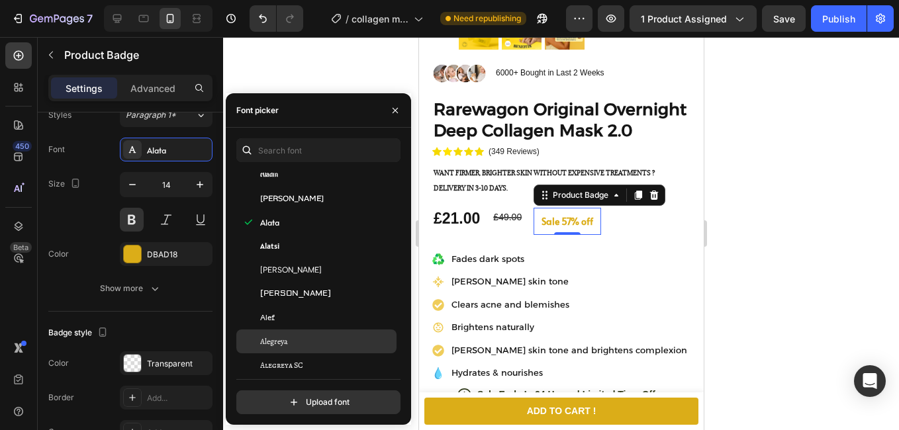
click at [278, 346] on span "Alegreya" at bounding box center [274, 342] width 28 height 12
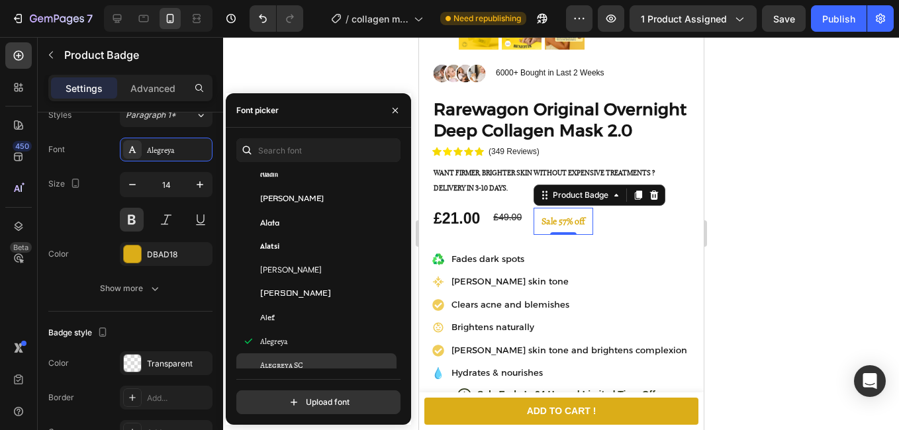
click at [290, 362] on span "Alegreya SC" at bounding box center [281, 366] width 43 height 12
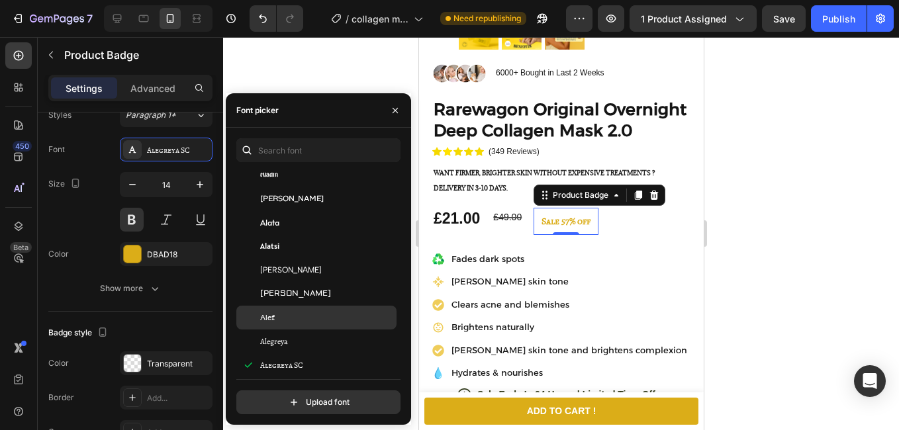
scroll to position [861, 0]
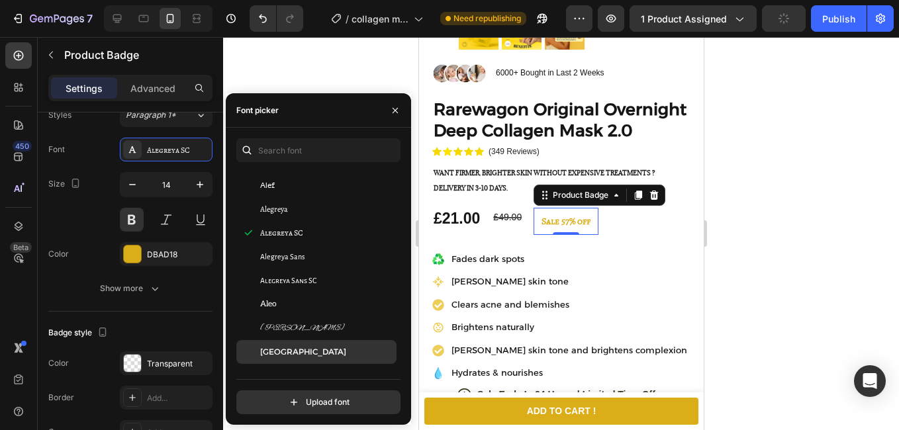
click at [307, 352] on div "[GEOGRAPHIC_DATA]" at bounding box center [327, 352] width 134 height 12
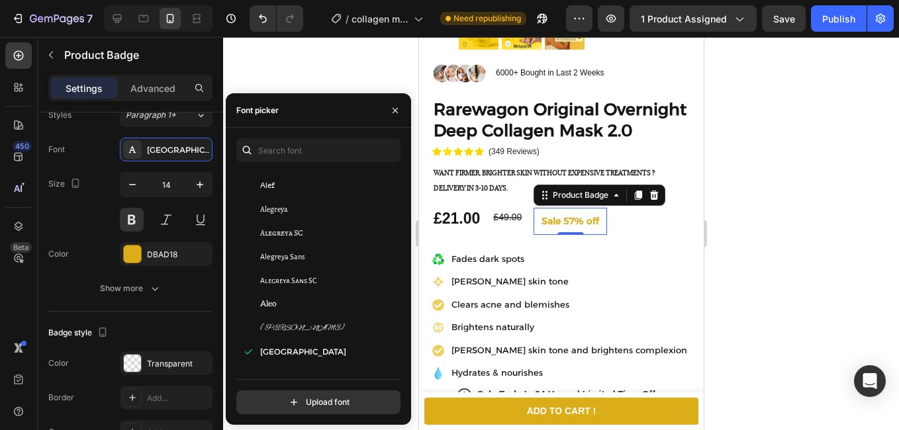
click at [808, 192] on div at bounding box center [561, 233] width 676 height 393
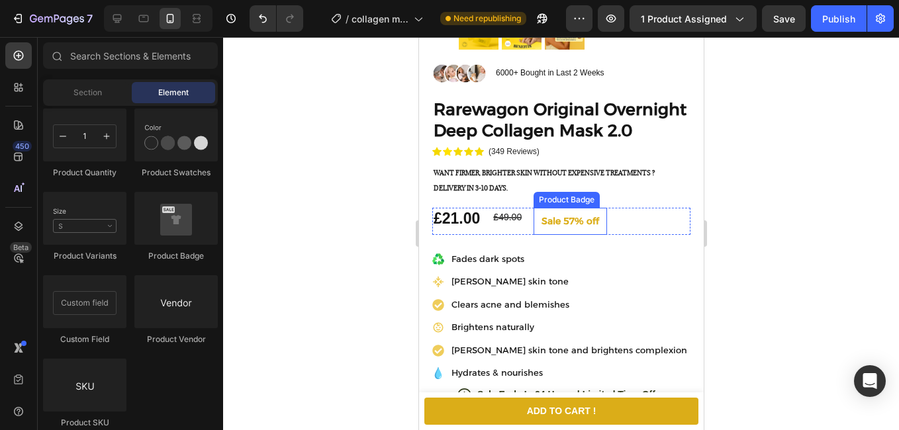
click at [574, 227] on pre "Sale 57% off" at bounding box center [569, 221] width 73 height 27
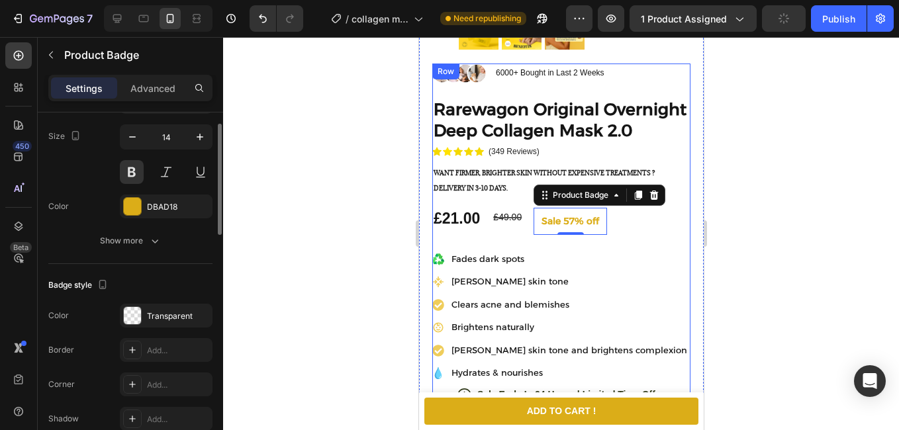
scroll to position [246, 0]
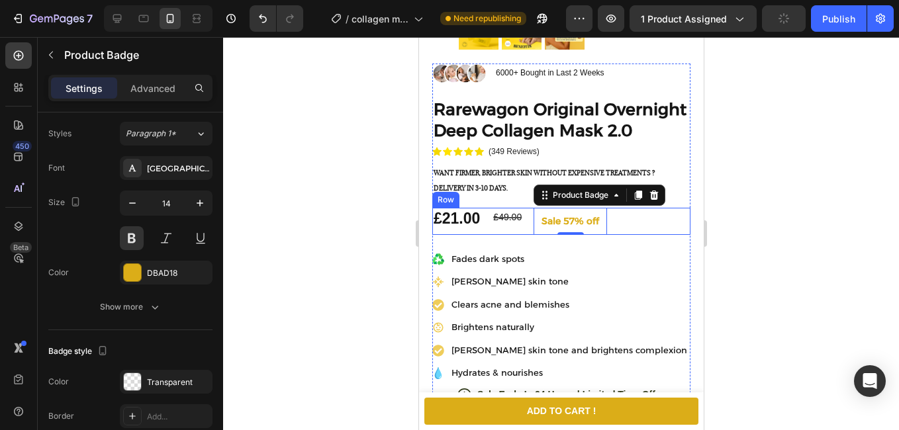
click at [527, 235] on div "£21.00 Product Price Product Price £49.00 Compare Price Compare Price Sale 57% …" at bounding box center [561, 221] width 258 height 27
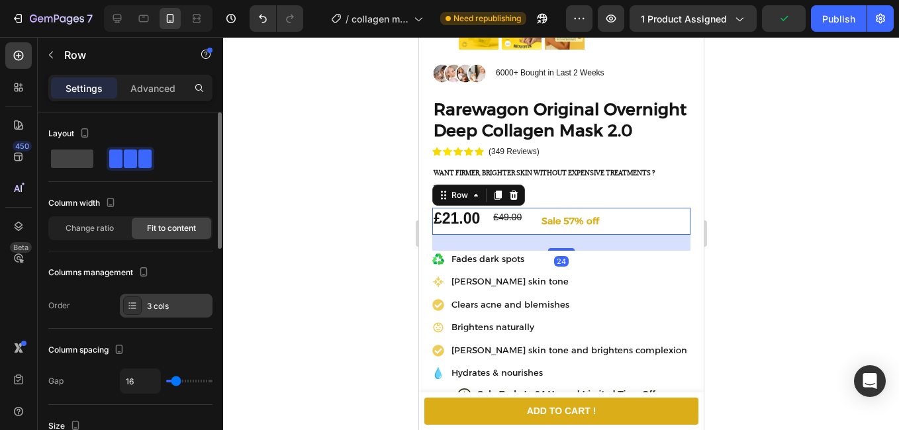
scroll to position [66, 0]
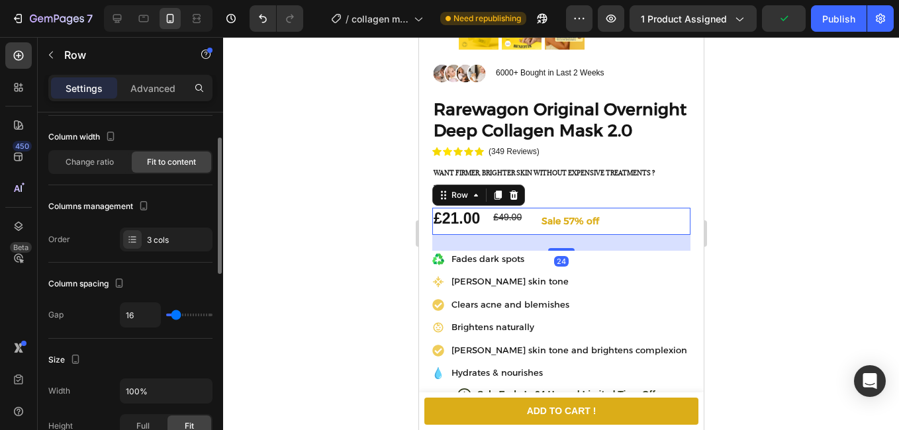
type input "0"
drag, startPoint x: 179, startPoint y: 311, endPoint x: 122, endPoint y: 322, distance: 58.8
type input "0"
click at [166, 317] on input "range" at bounding box center [189, 315] width 46 height 3
click at [498, 227] on div "£49.00" at bounding box center [496, 217] width 31 height 19
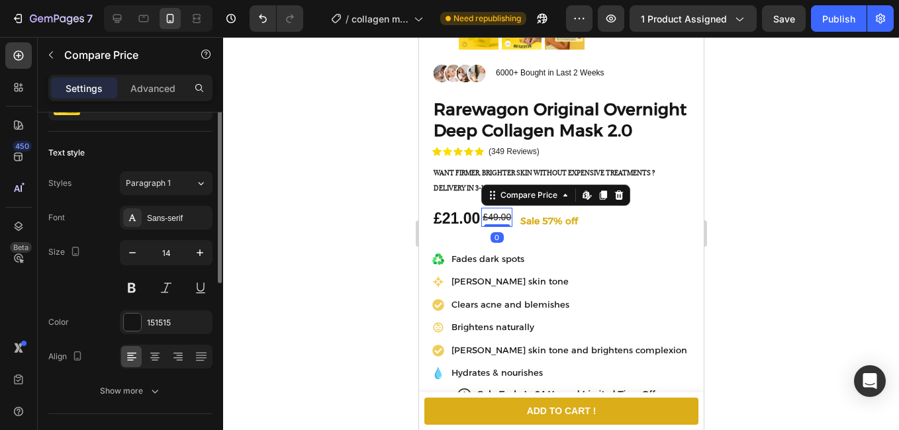
scroll to position [0, 0]
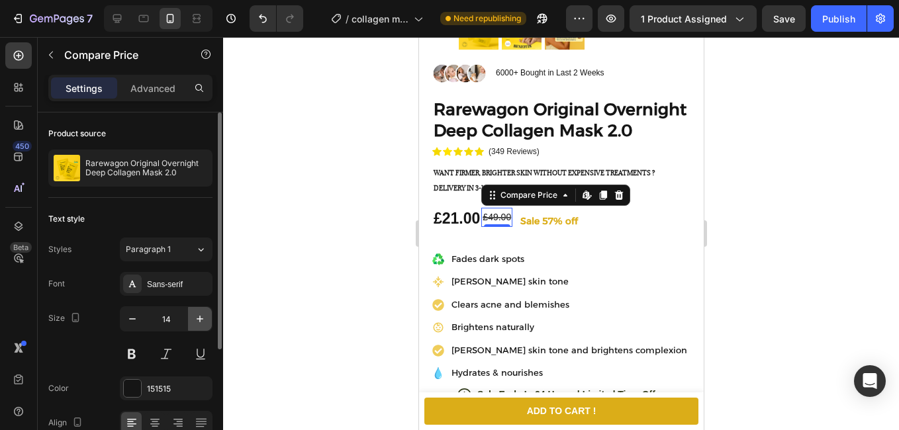
click at [200, 314] on icon "button" at bounding box center [199, 319] width 13 height 13
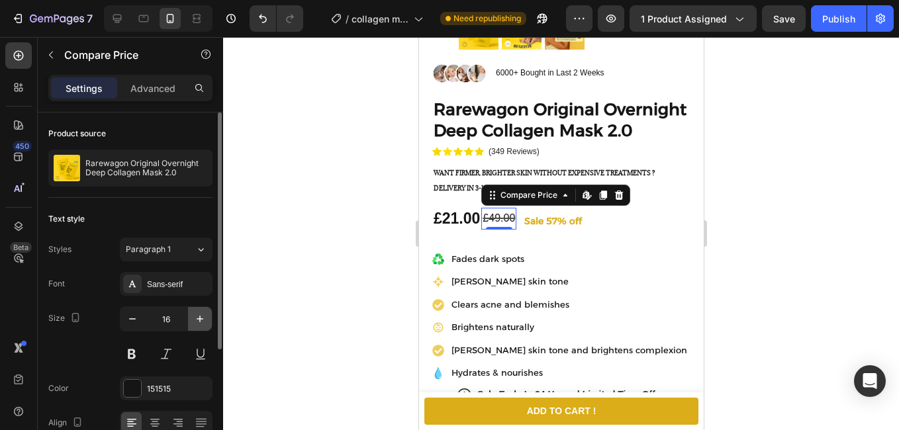
click at [200, 314] on icon "button" at bounding box center [199, 319] width 13 height 13
type input "17"
click at [301, 240] on div at bounding box center [561, 233] width 676 height 393
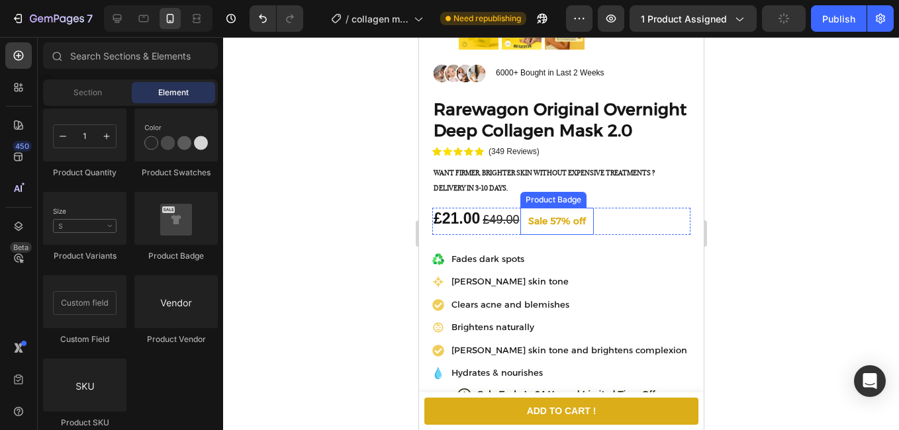
click at [542, 226] on pre "Sale 57% off" at bounding box center [556, 221] width 73 height 27
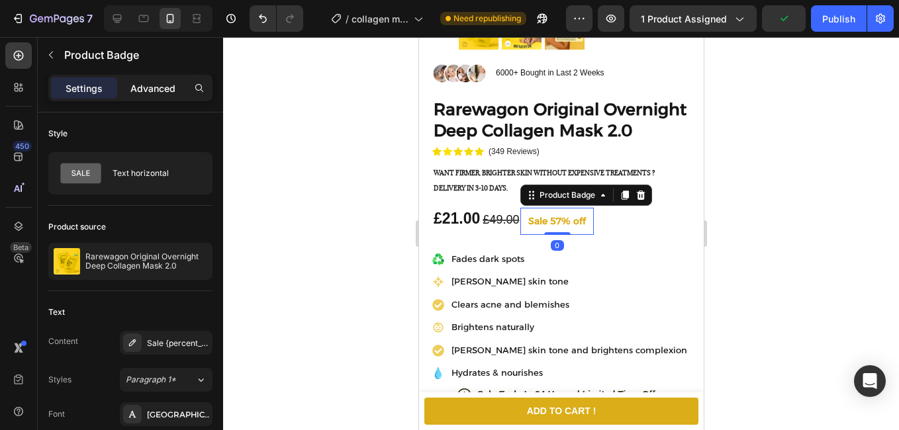
click at [152, 94] on p "Advanced" at bounding box center [152, 88] width 45 height 14
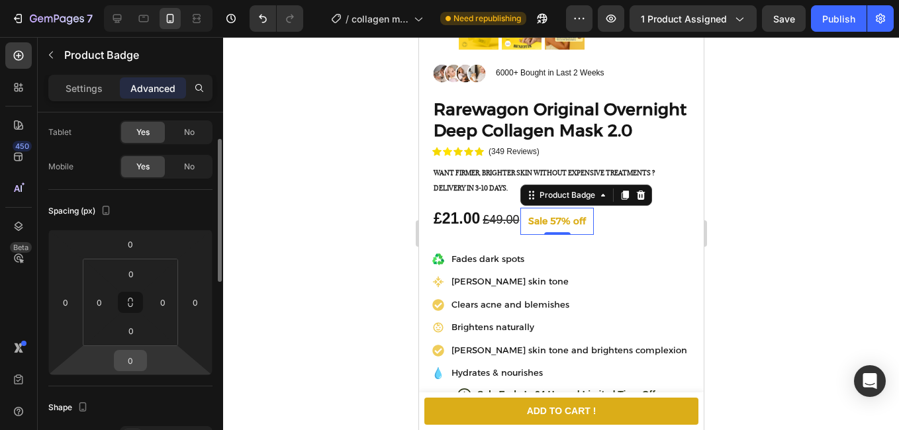
scroll to position [199, 0]
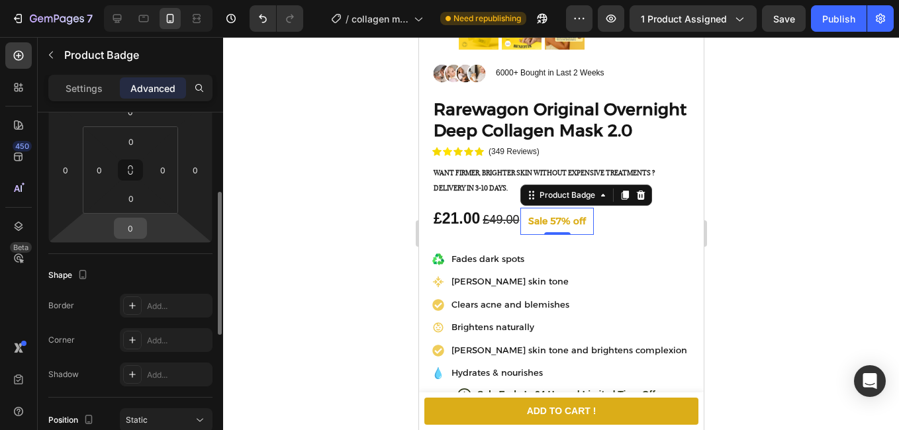
click at [128, 230] on input "0" at bounding box center [130, 229] width 26 height 20
click at [128, 197] on input "0" at bounding box center [131, 199] width 26 height 20
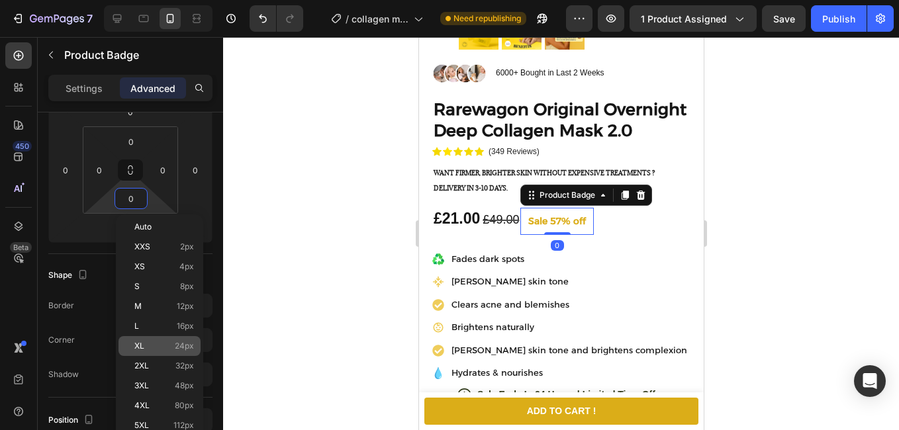
click at [167, 338] on div "XL 24px" at bounding box center [160, 346] width 82 height 20
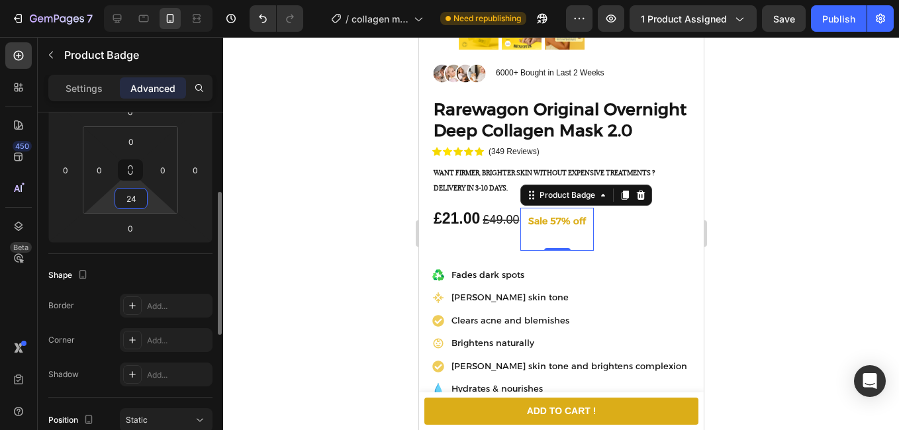
click at [136, 193] on input "24" at bounding box center [131, 199] width 26 height 20
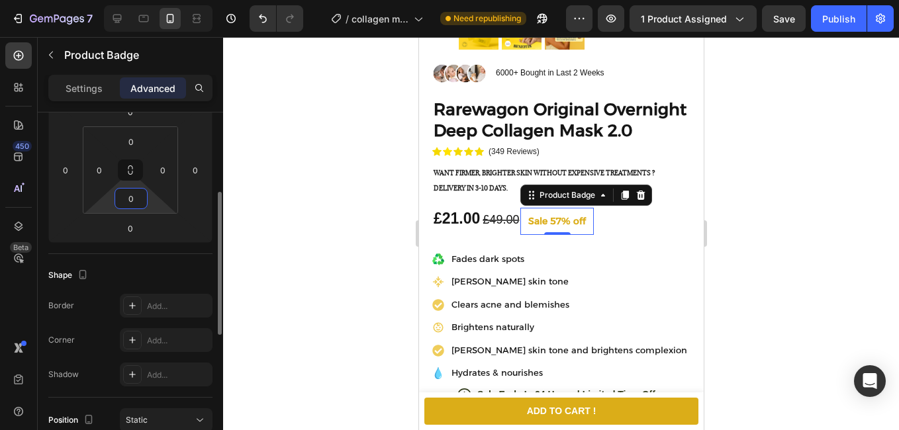
type input "0"
click at [180, 275] on div "Shape" at bounding box center [130, 275] width 164 height 21
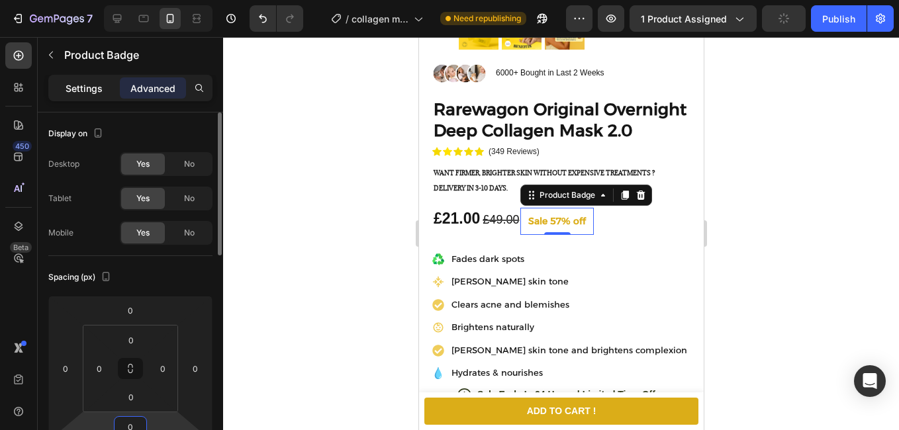
drag, startPoint x: 105, startPoint y: 97, endPoint x: 219, endPoint y: 109, distance: 114.4
click at [105, 97] on div "Settings" at bounding box center [84, 87] width 66 height 21
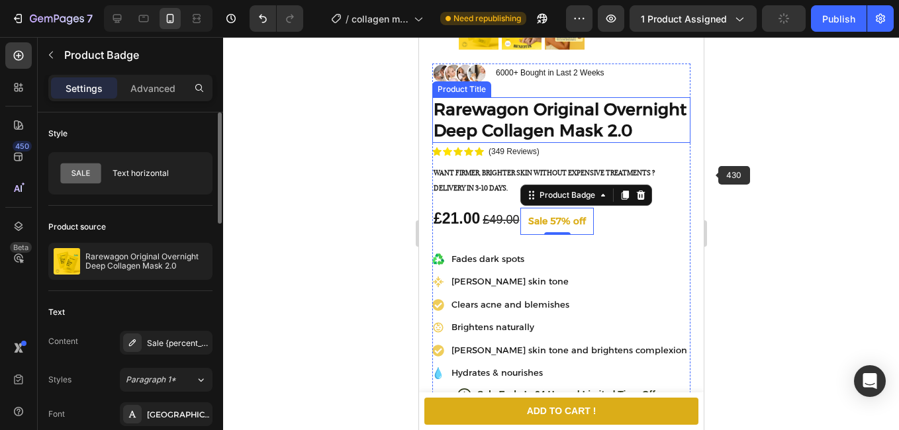
click at [818, 179] on div at bounding box center [561, 233] width 676 height 393
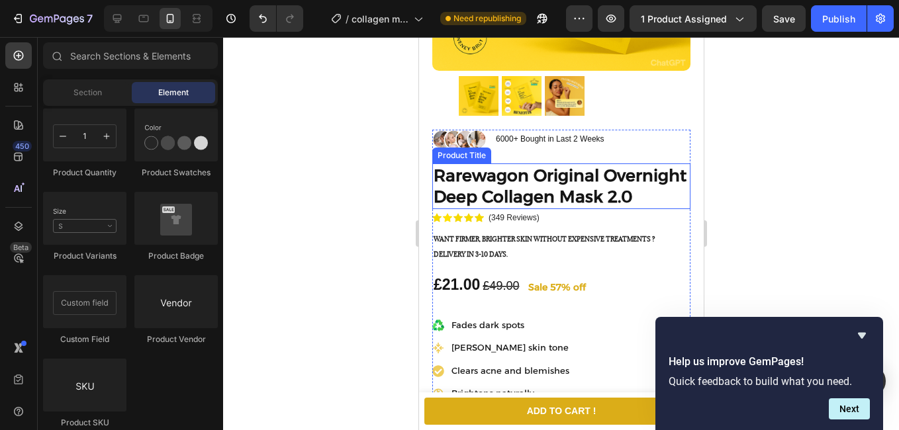
scroll to position [397, 0]
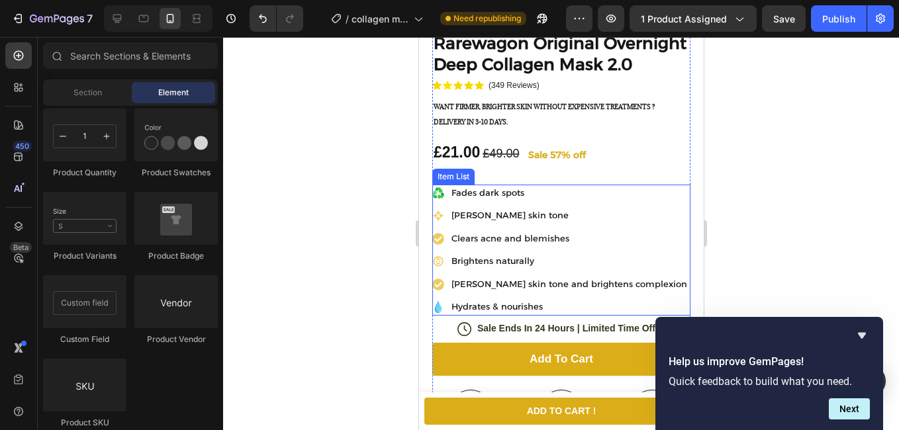
click at [517, 200] on p "Fades dark spots" at bounding box center [569, 193] width 236 height 13
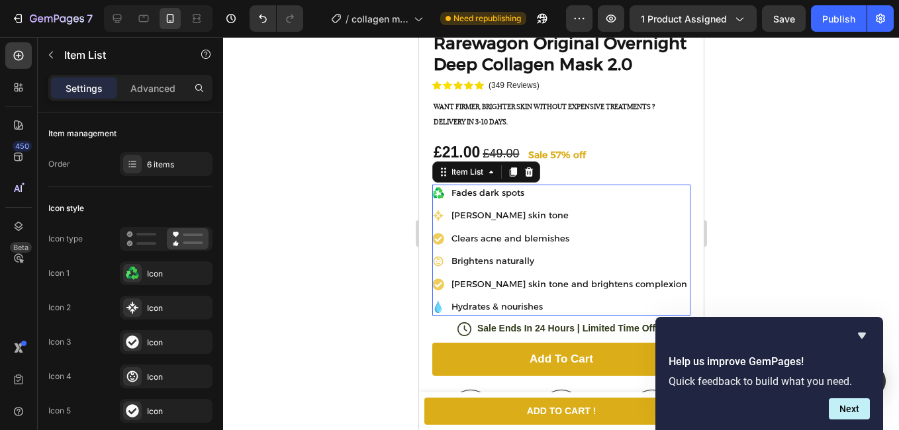
click at [524, 200] on p "Fades dark spots" at bounding box center [569, 193] width 236 height 13
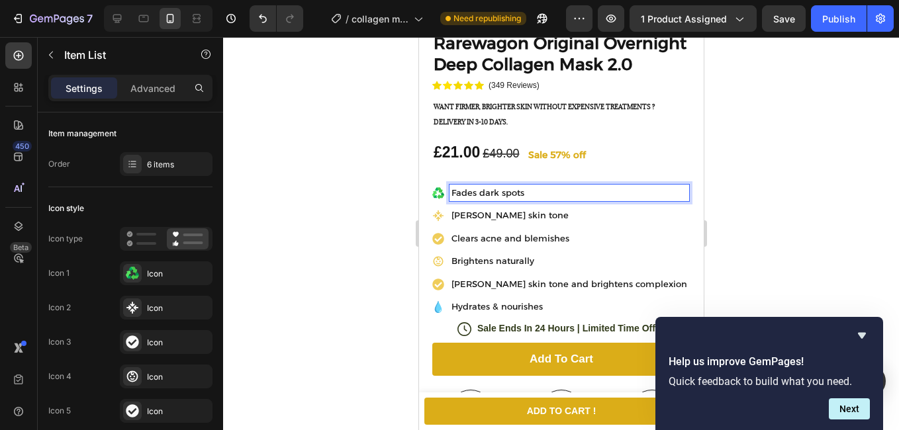
click at [523, 200] on p "Fades dark spots" at bounding box center [569, 193] width 236 height 13
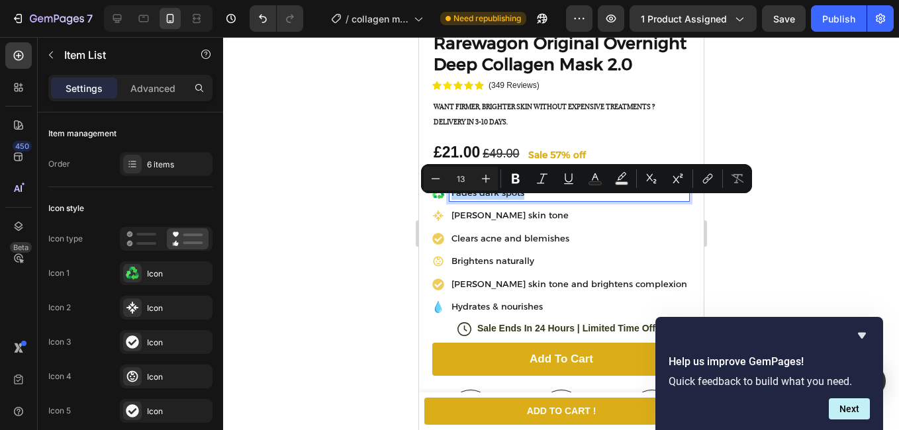
drag, startPoint x: 524, startPoint y: 202, endPoint x: 450, endPoint y: 213, distance: 75.7
click at [450, 213] on div "Fades dark spots [PERSON_NAME] skin tone Clears acne and blemishes Brightens na…" at bounding box center [560, 250] width 257 height 131
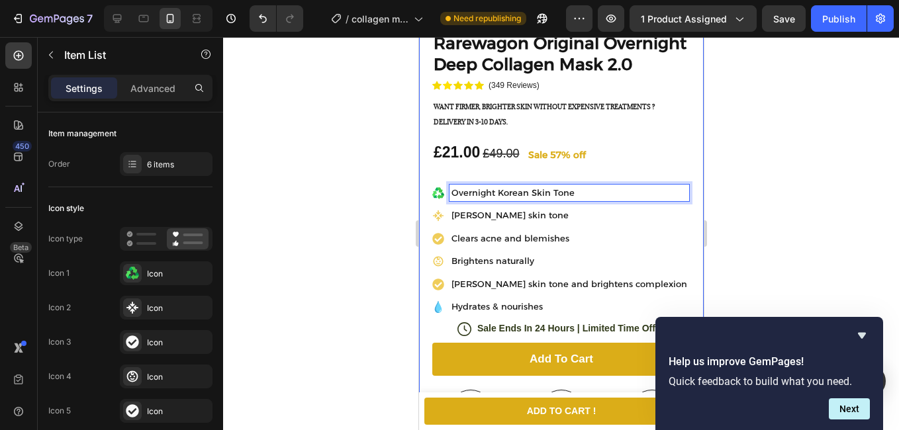
click at [766, 201] on div at bounding box center [561, 233] width 676 height 393
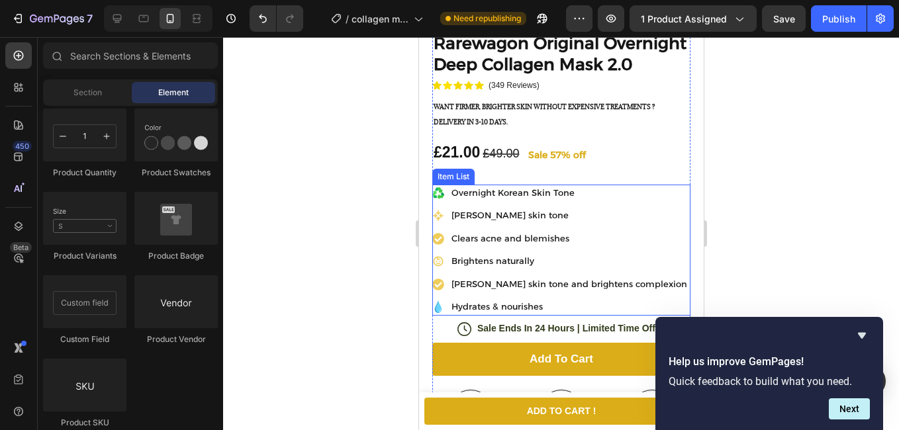
click at [436, 199] on icon at bounding box center [438, 193] width 12 height 12
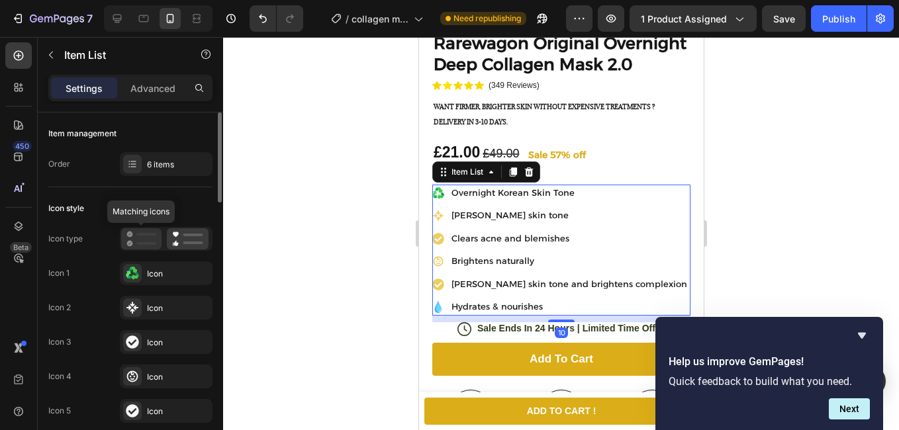
click at [130, 240] on icon at bounding box center [141, 239] width 30 height 16
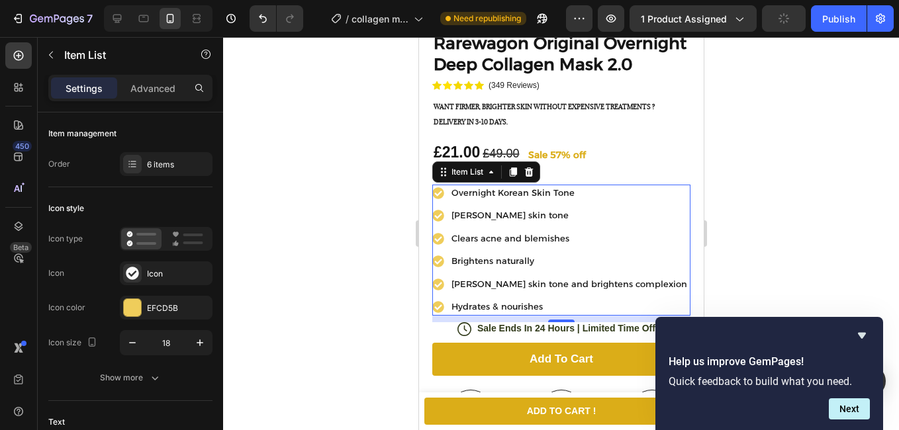
click at [859, 222] on div at bounding box center [561, 233] width 676 height 393
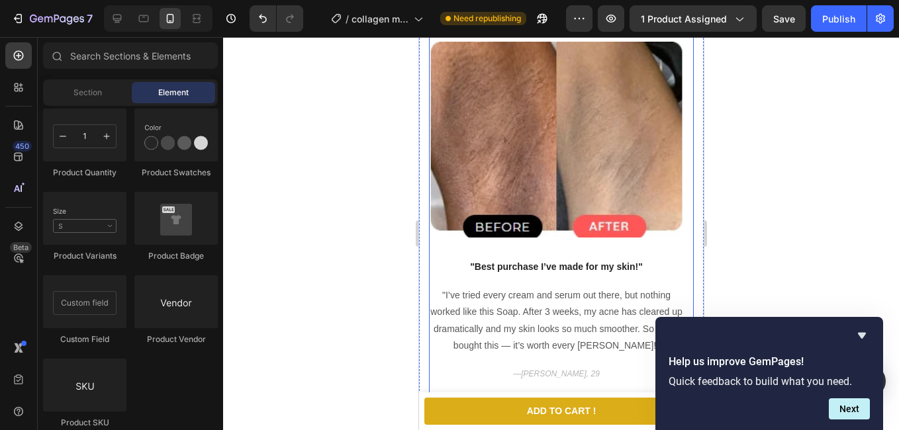
scroll to position [1457, 0]
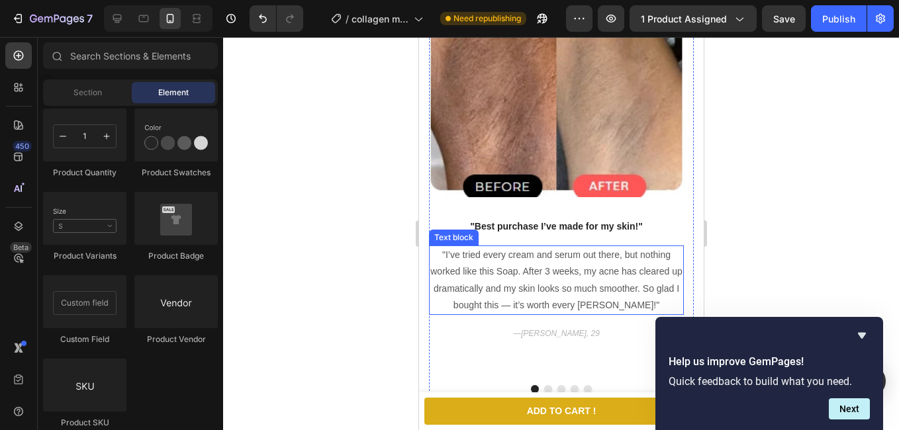
click at [504, 269] on p ""I’ve tried every cream and serum out there, but nothing worked like this Soap.…" at bounding box center [556, 280] width 252 height 67
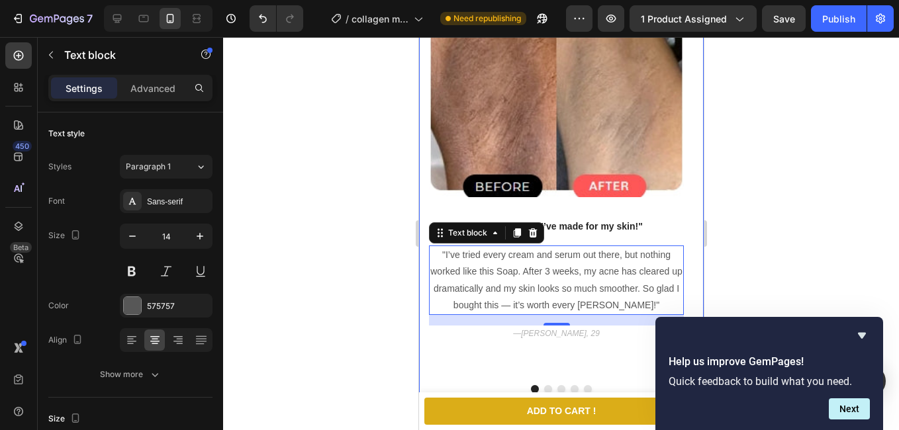
click at [843, 210] on div at bounding box center [561, 233] width 676 height 393
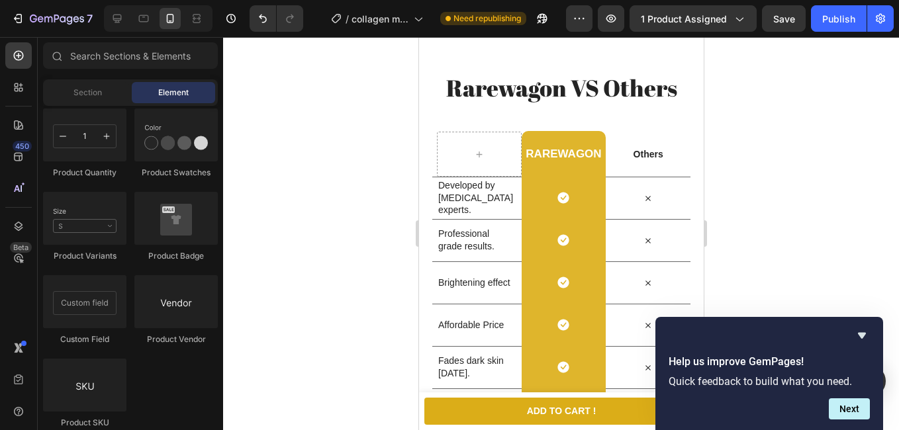
scroll to position [1920, 0]
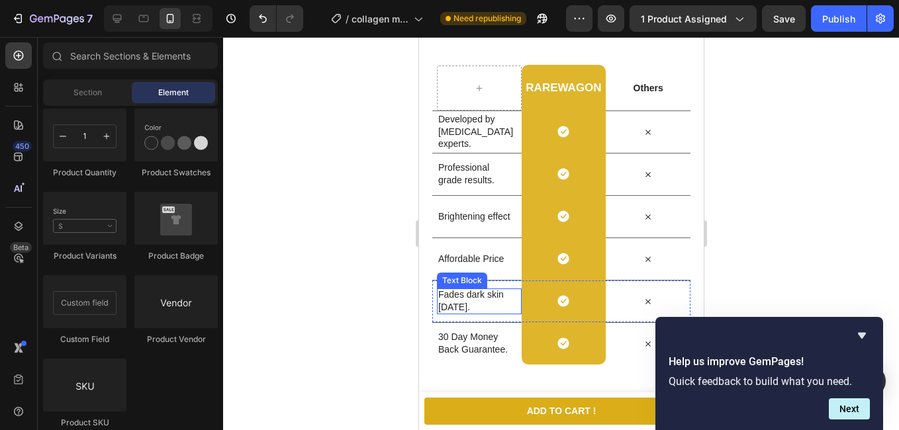
click at [464, 303] on p "Fades dark skin [DATE]." at bounding box center [476, 301] width 77 height 24
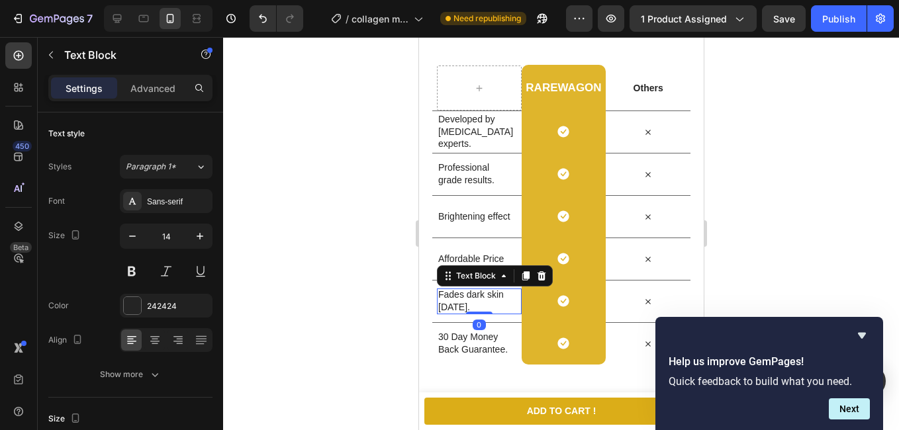
click at [484, 309] on p "Fades dark skin [DATE]." at bounding box center [476, 301] width 77 height 24
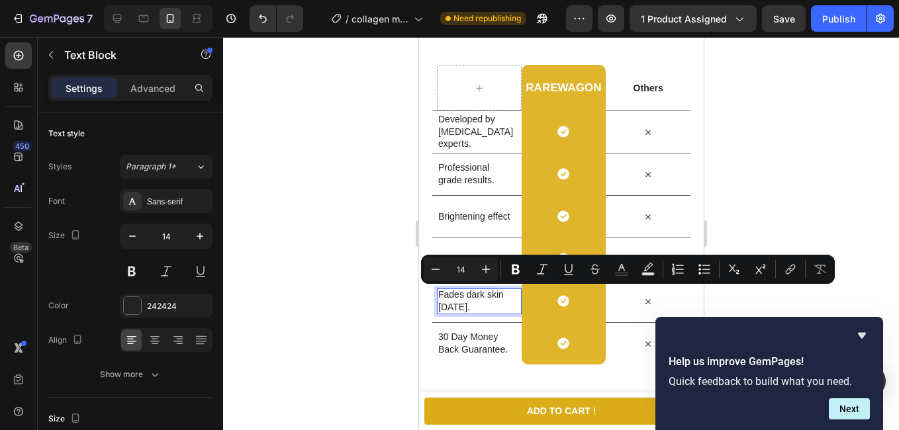
drag, startPoint x: 484, startPoint y: 308, endPoint x: 437, endPoint y: 294, distance: 49.0
click at [438, 294] on p "Fades dark skin [DATE]." at bounding box center [476, 301] width 77 height 24
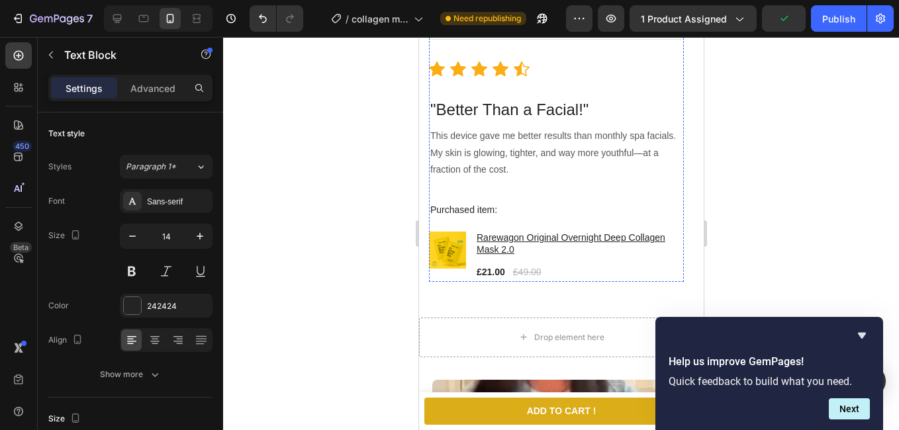
scroll to position [2781, 0]
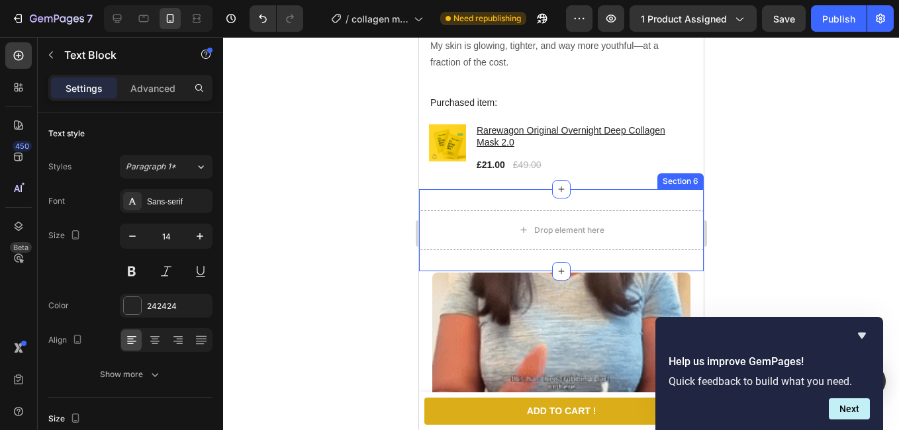
click at [442, 240] on div "Drop element here Section 6" at bounding box center [560, 230] width 285 height 82
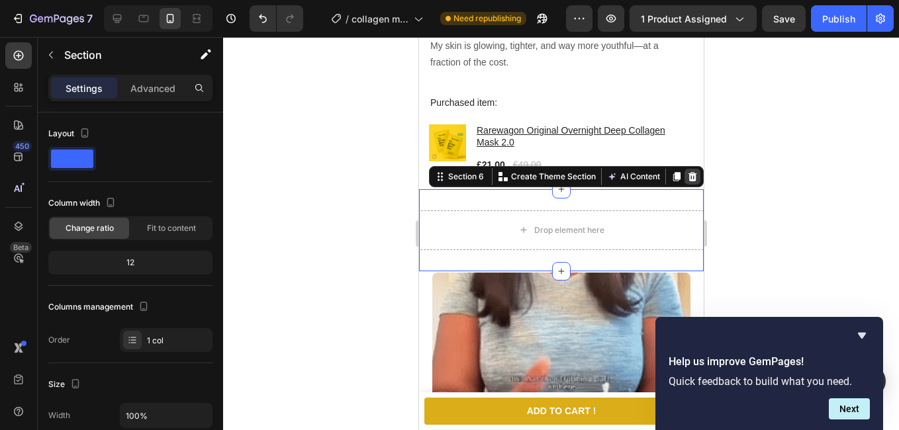
click at [687, 171] on icon at bounding box center [692, 176] width 11 height 11
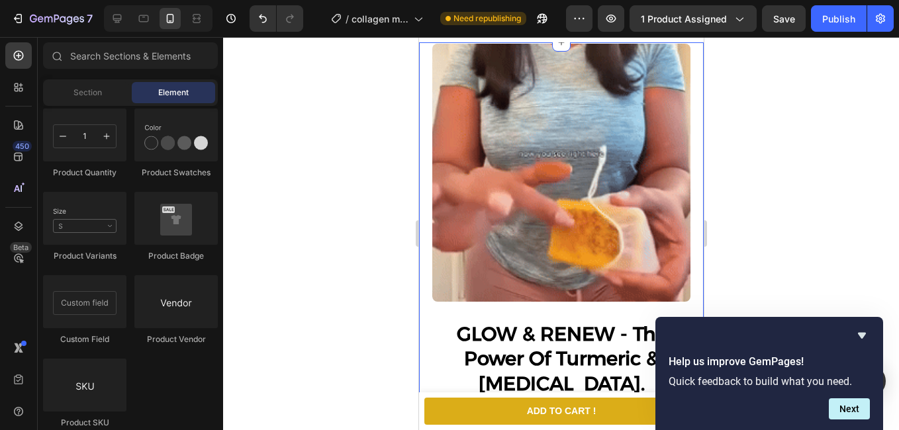
scroll to position [2913, 0]
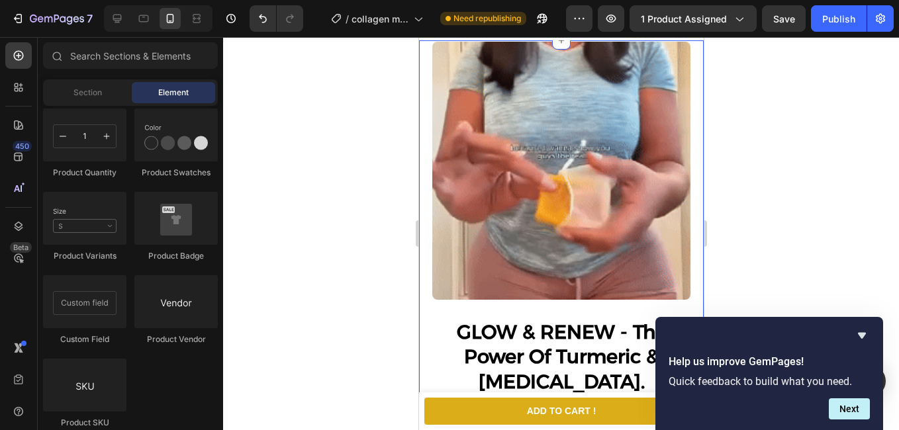
click at [511, 238] on img at bounding box center [561, 171] width 258 height 258
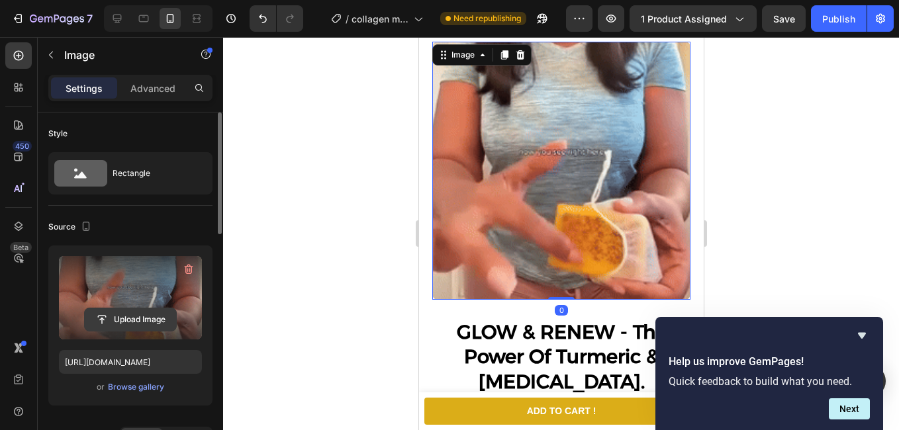
click at [127, 329] on input "file" at bounding box center [130, 320] width 91 height 23
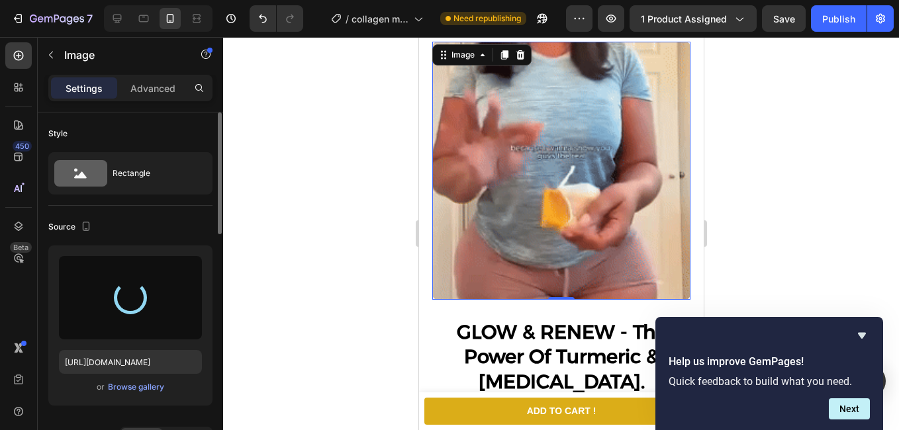
type input "[URL][DOMAIN_NAME]"
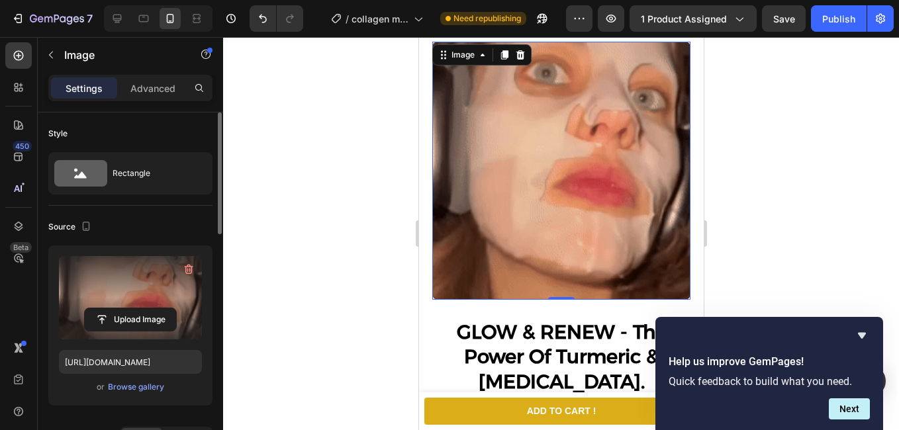
click at [836, 119] on div at bounding box center [561, 233] width 676 height 393
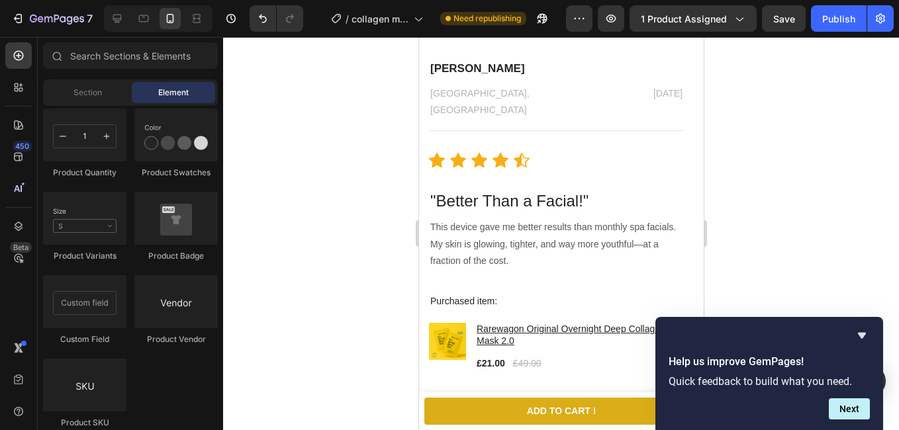
scroll to position [2781, 0]
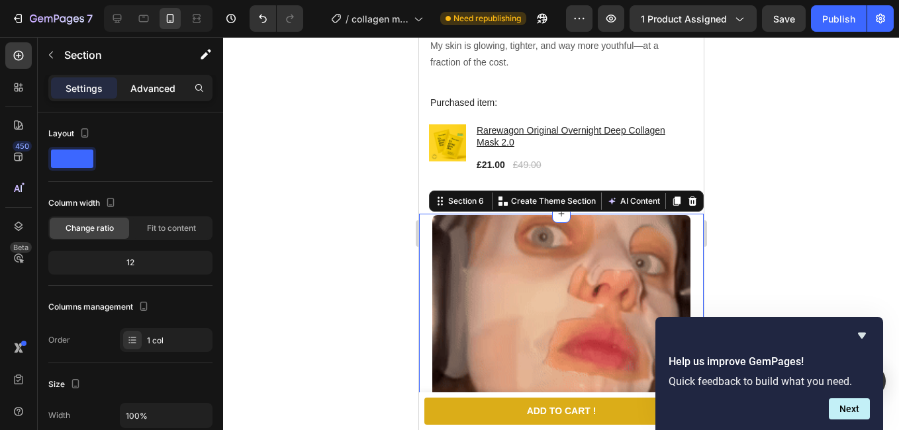
click at [130, 89] on p "Advanced" at bounding box center [152, 88] width 45 height 14
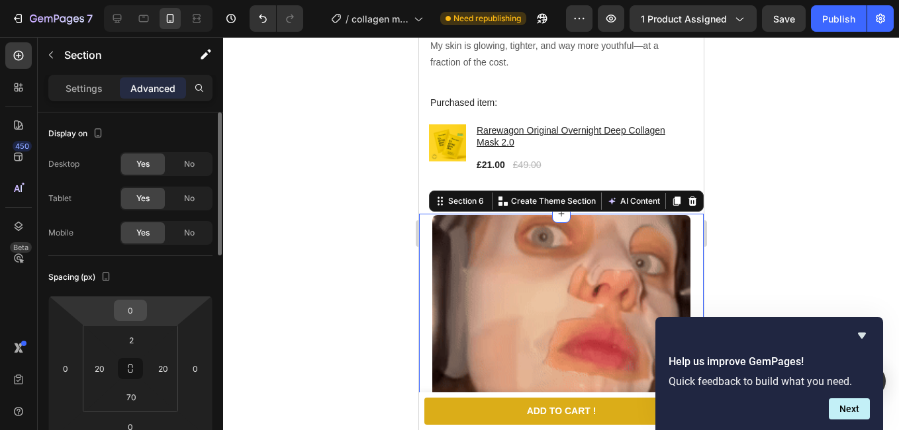
click at [145, 315] on div "0" at bounding box center [130, 310] width 33 height 21
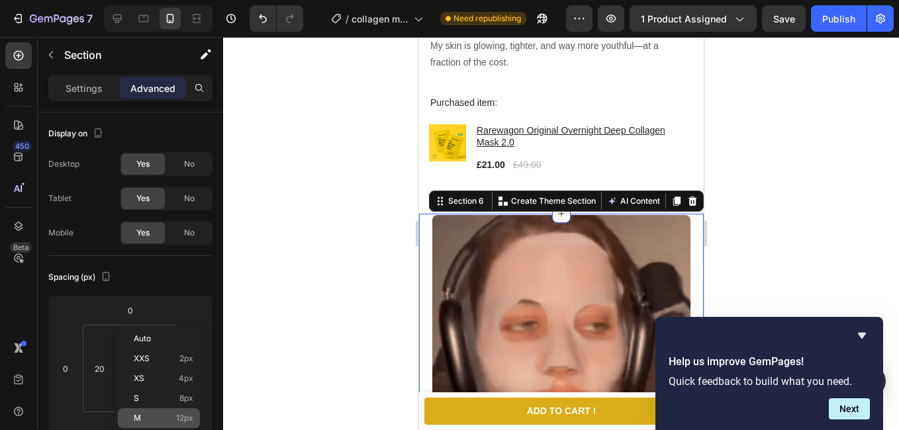
click at [164, 413] on div "M 12px" at bounding box center [159, 419] width 82 height 20
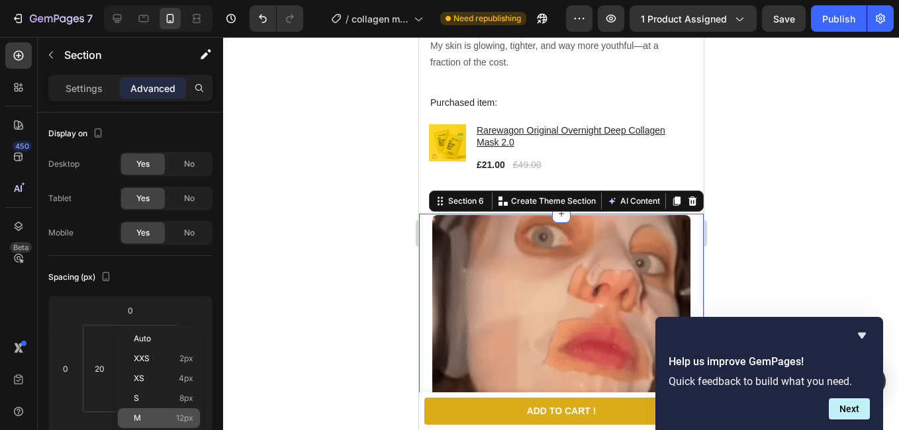
type input "12"
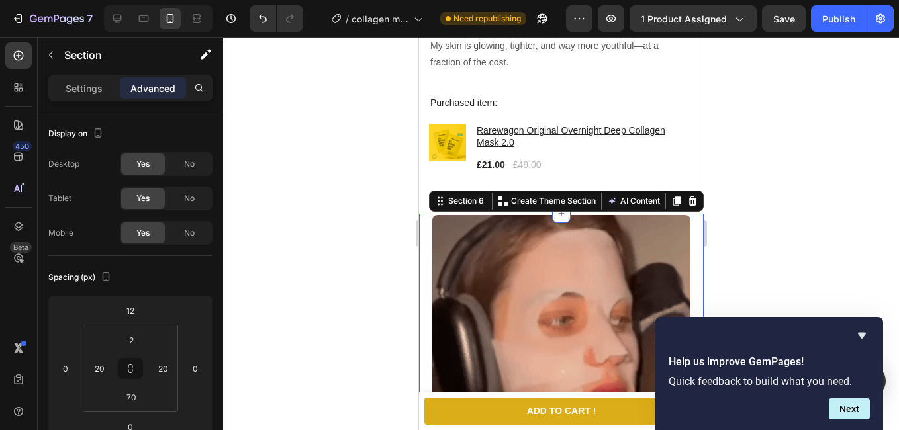
click at [344, 188] on div at bounding box center [561, 233] width 676 height 393
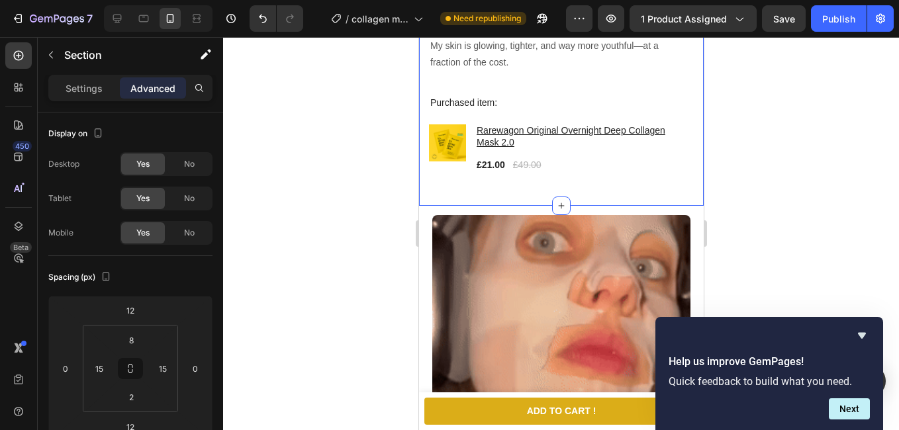
scroll to position [265, 0]
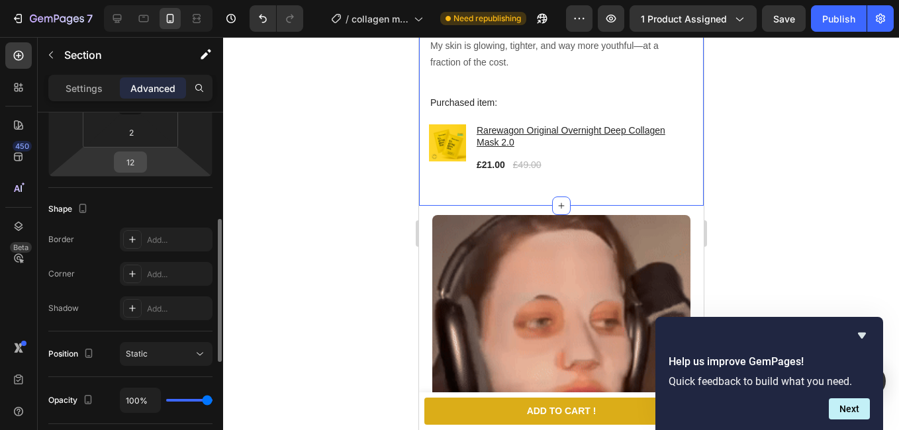
click at [132, 159] on input "12" at bounding box center [130, 162] width 26 height 20
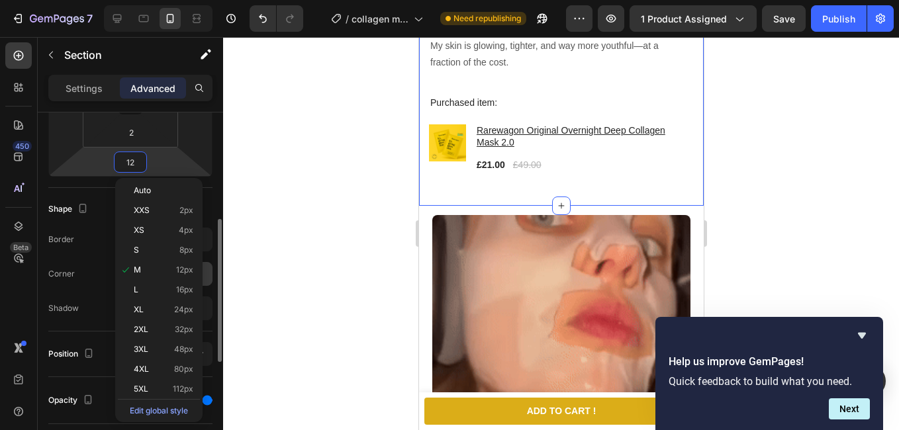
click at [164, 302] on div "XL 24px" at bounding box center [159, 310] width 82 height 20
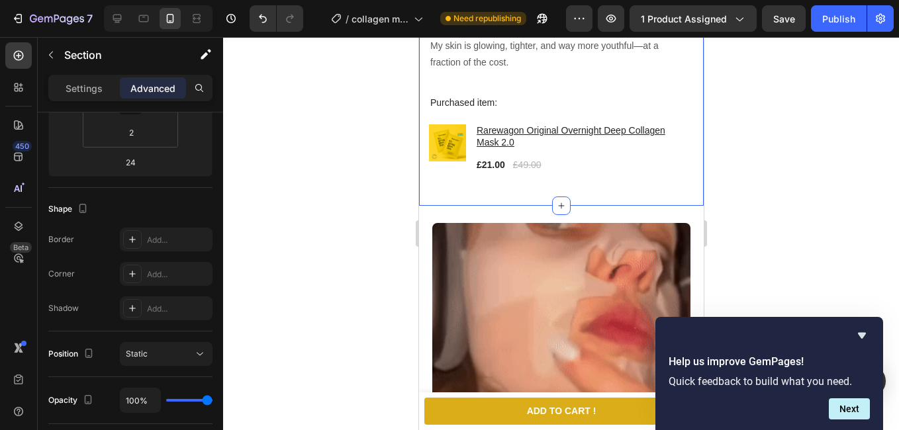
click at [336, 228] on div at bounding box center [561, 233] width 676 height 393
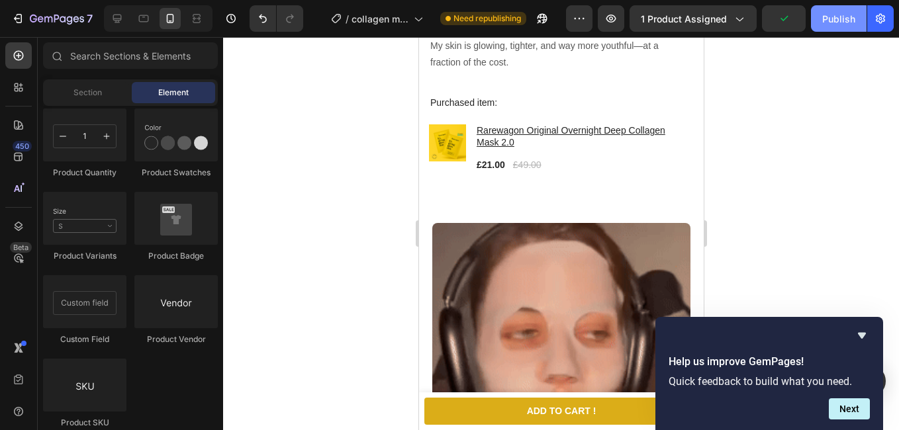
click at [845, 22] on div "Publish" at bounding box center [838, 19] width 33 height 14
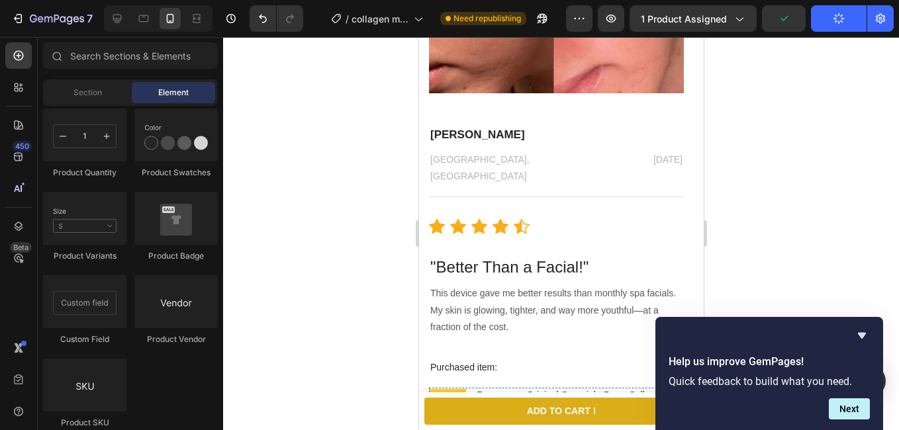
scroll to position [2847, 0]
